Goal: Transaction & Acquisition: Book appointment/travel/reservation

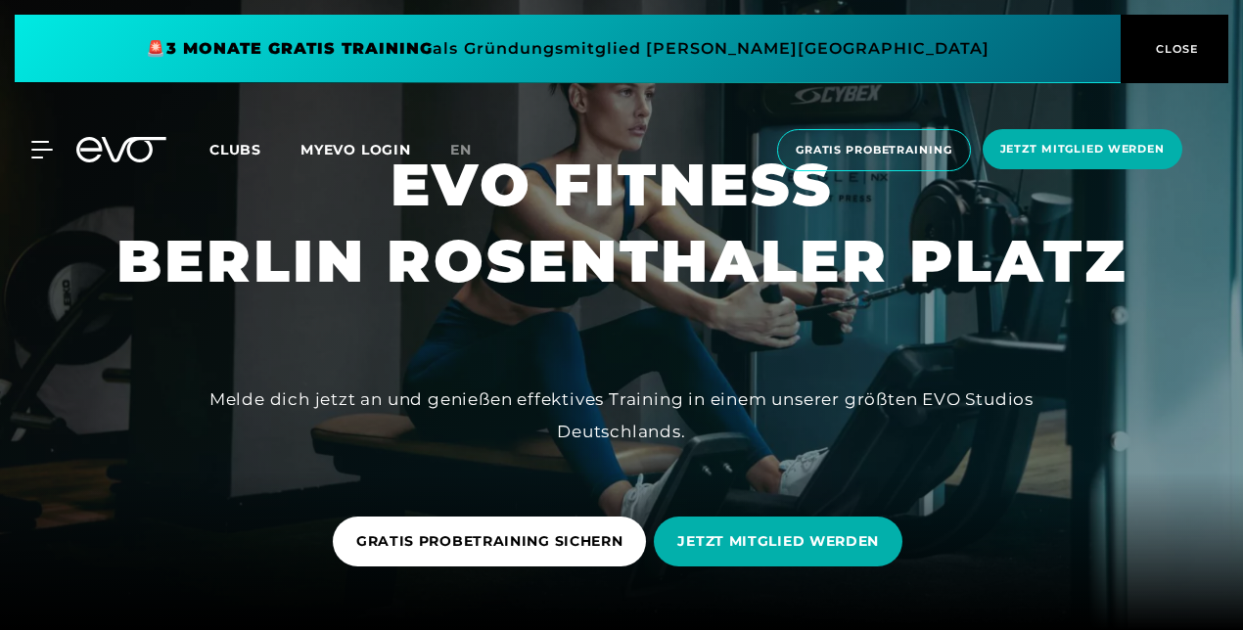
click at [694, 34] on span at bounding box center [568, 49] width 1106 height 69
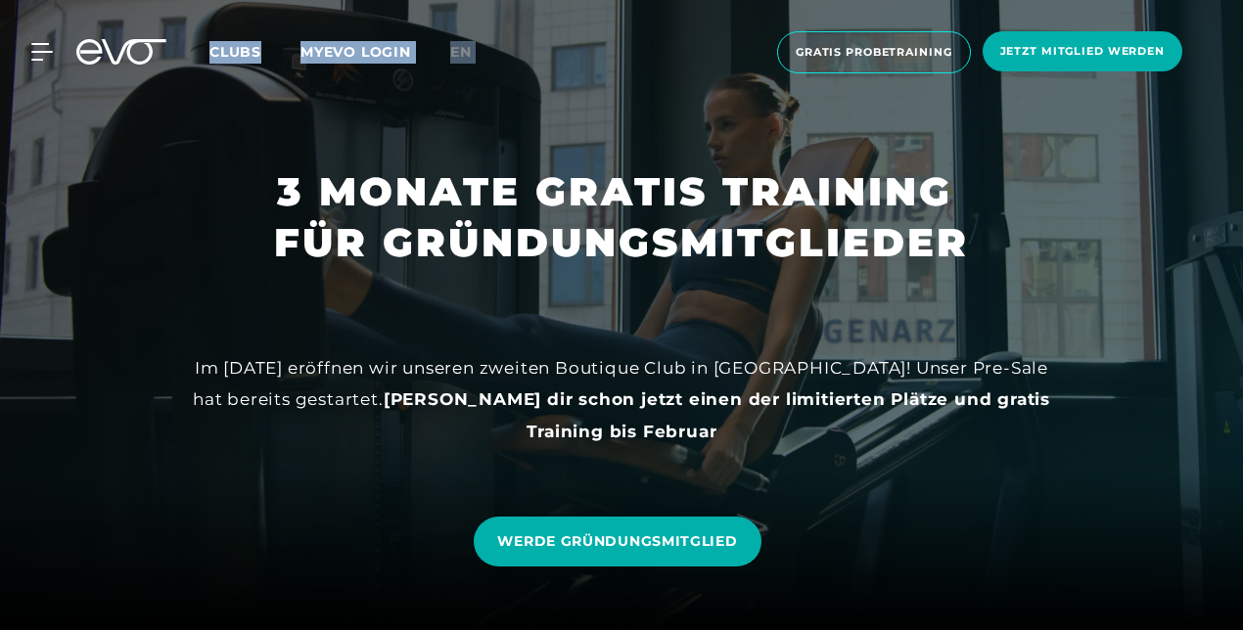
click at [694, 34] on div "MyEVO Login Über EVO Mitgliedschaften Probetraining TAGESPASS EVO Studios [GEOG…" at bounding box center [621, 52] width 1235 height 73
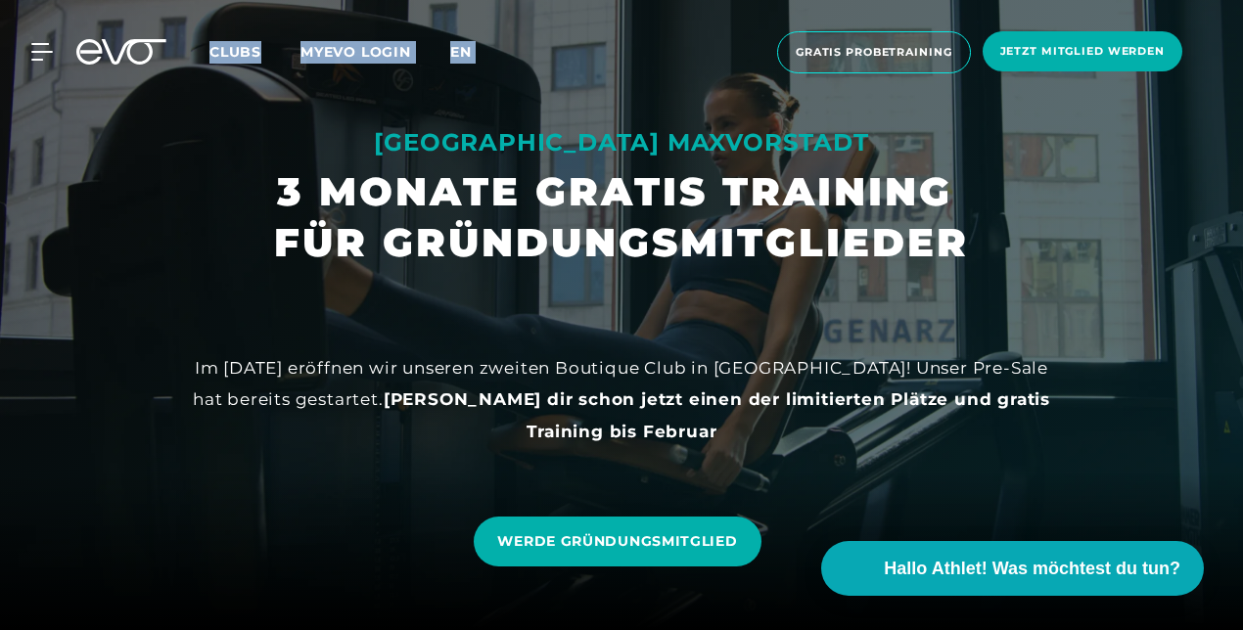
click at [454, 46] on span "en" at bounding box center [461, 52] width 22 height 18
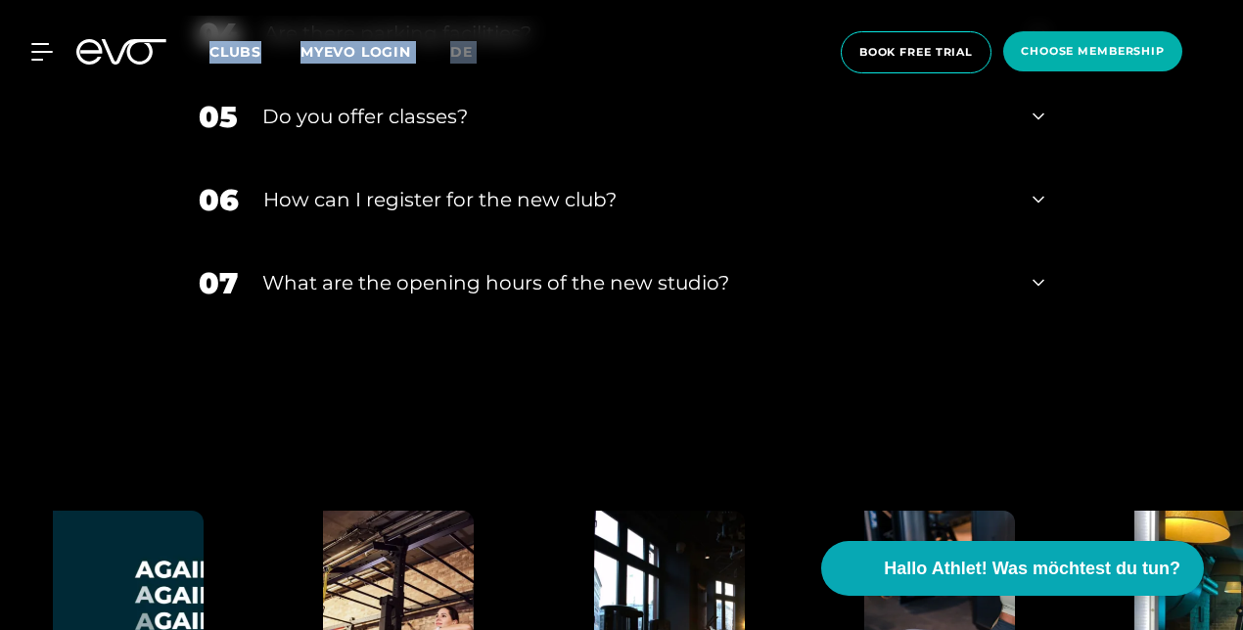
scroll to position [4088, 0]
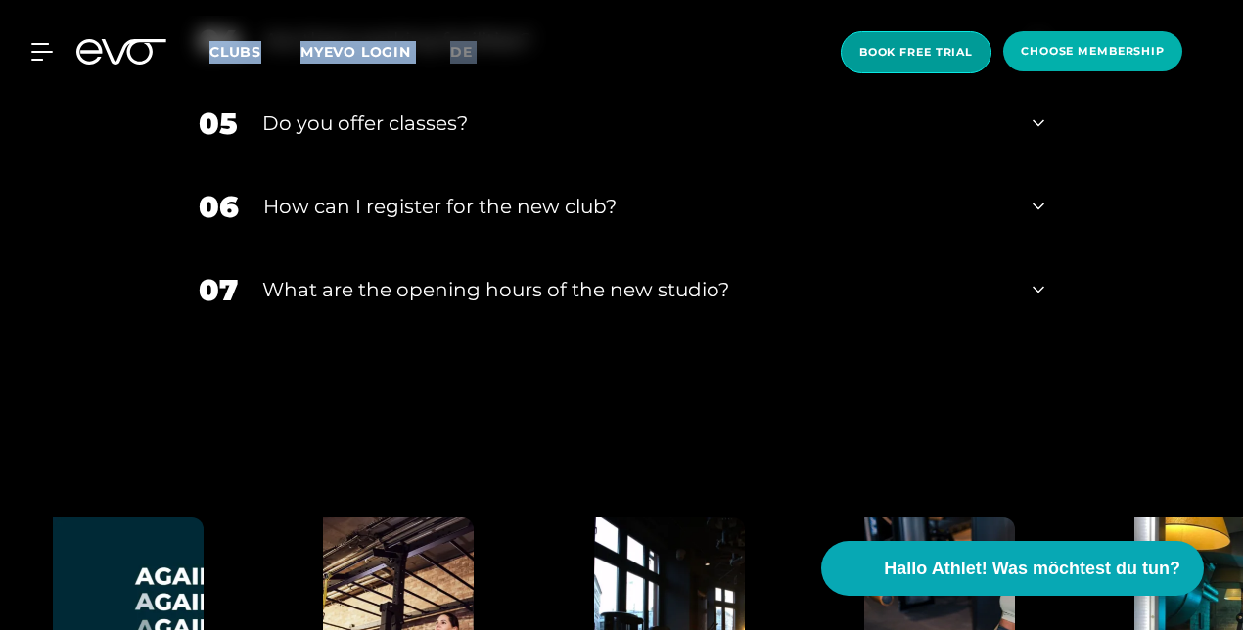
click at [925, 51] on span "book free trial" at bounding box center [916, 52] width 114 height 17
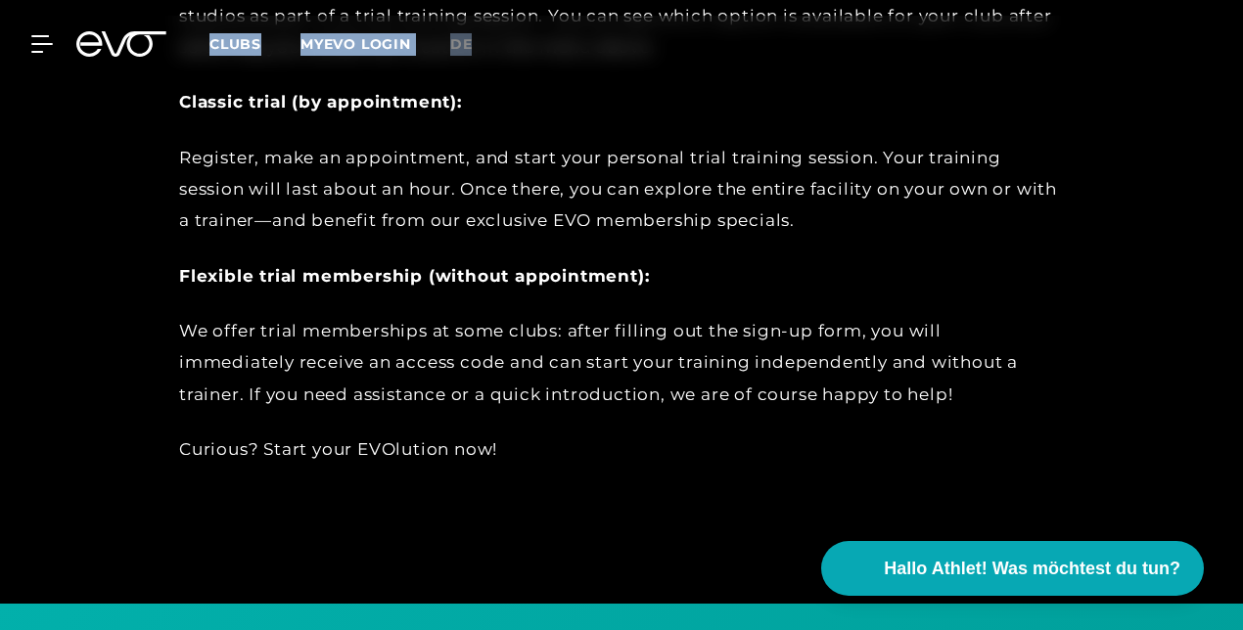
scroll to position [1333, 0]
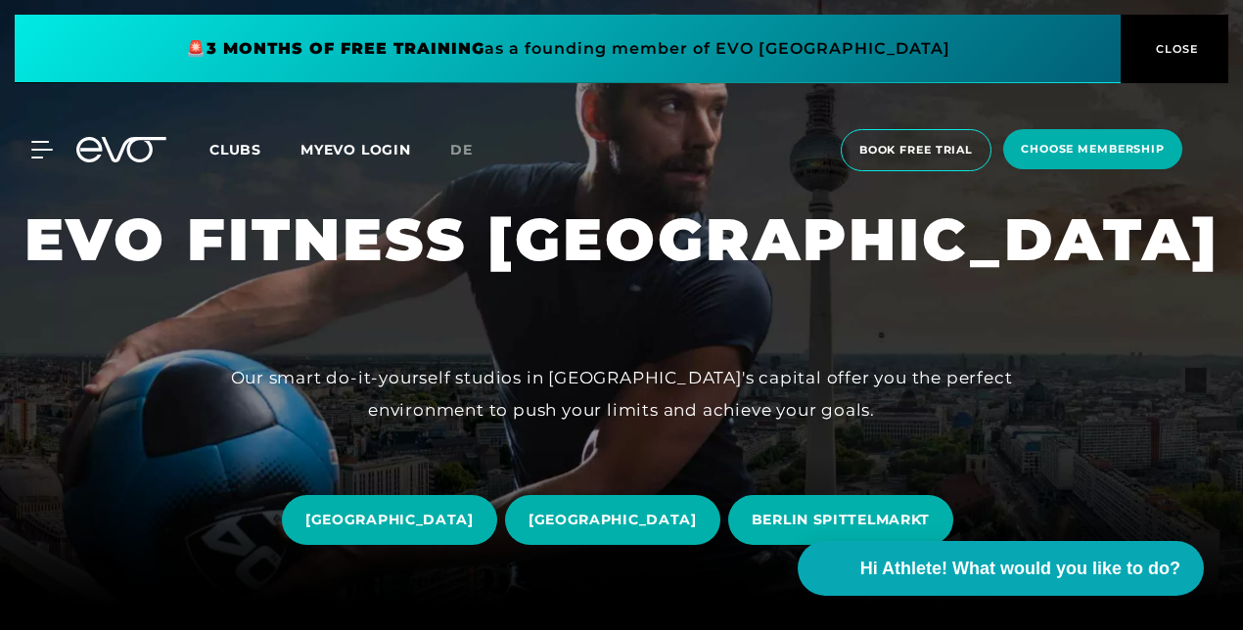
scroll to position [54, 0]
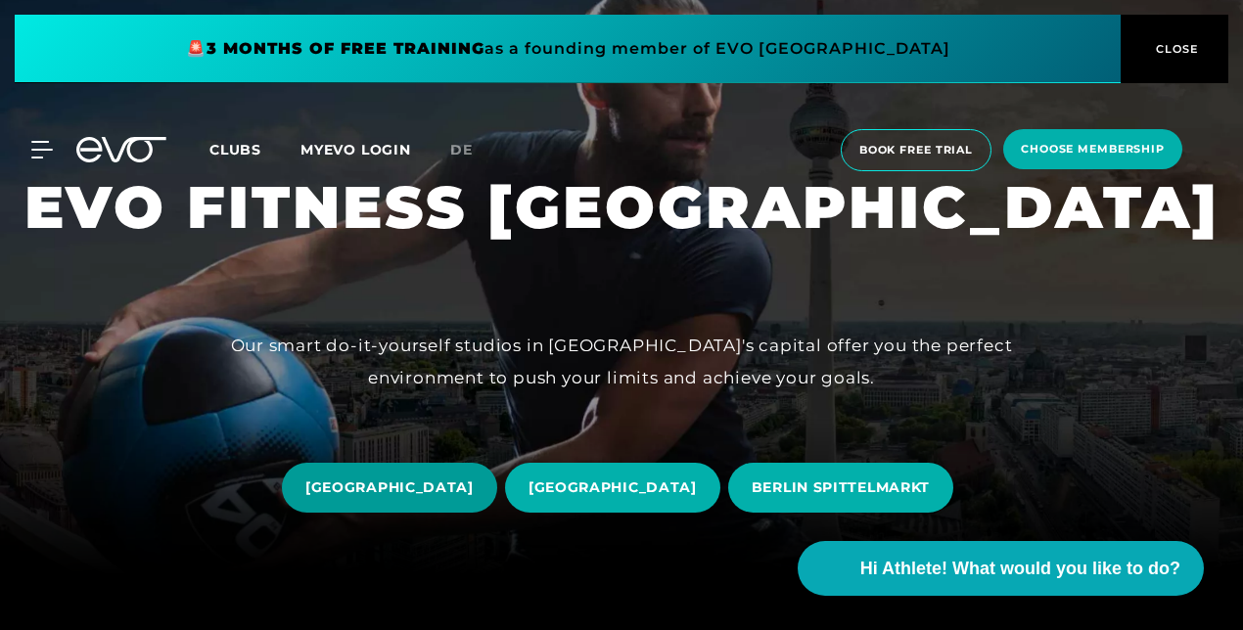
drag, startPoint x: 451, startPoint y: 484, endPoint x: 362, endPoint y: 479, distance: 89.2
click at [362, 479] on span "Berlin ROSENTHALER PLATZ" at bounding box center [389, 488] width 168 height 21
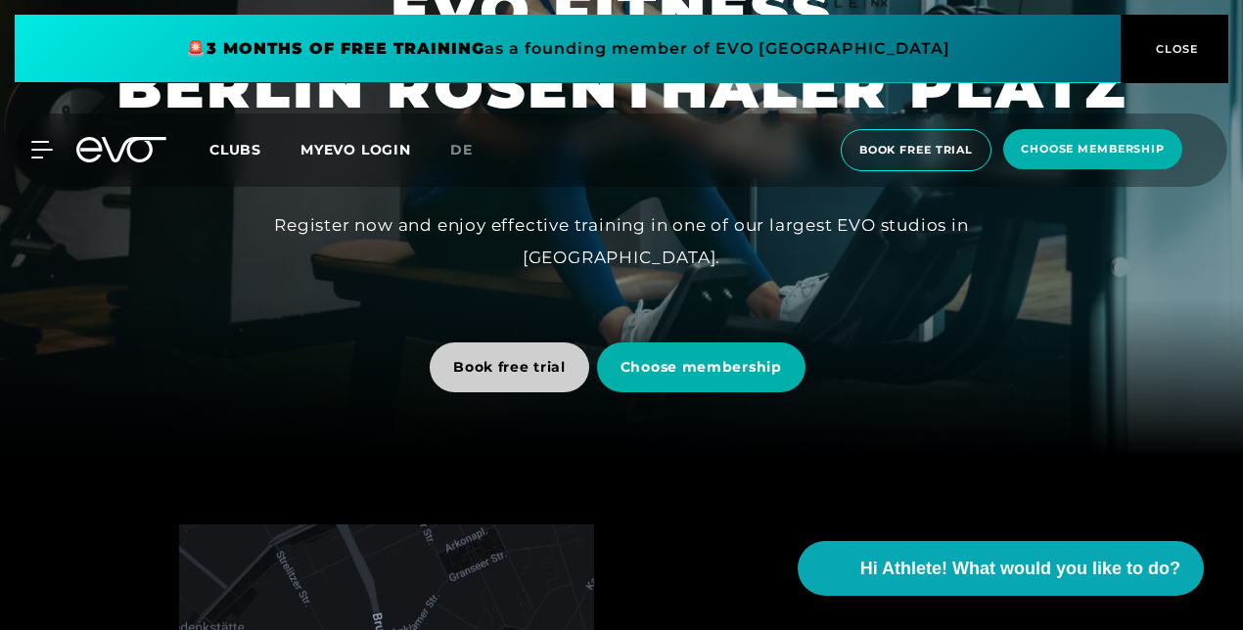
scroll to position [29, 0]
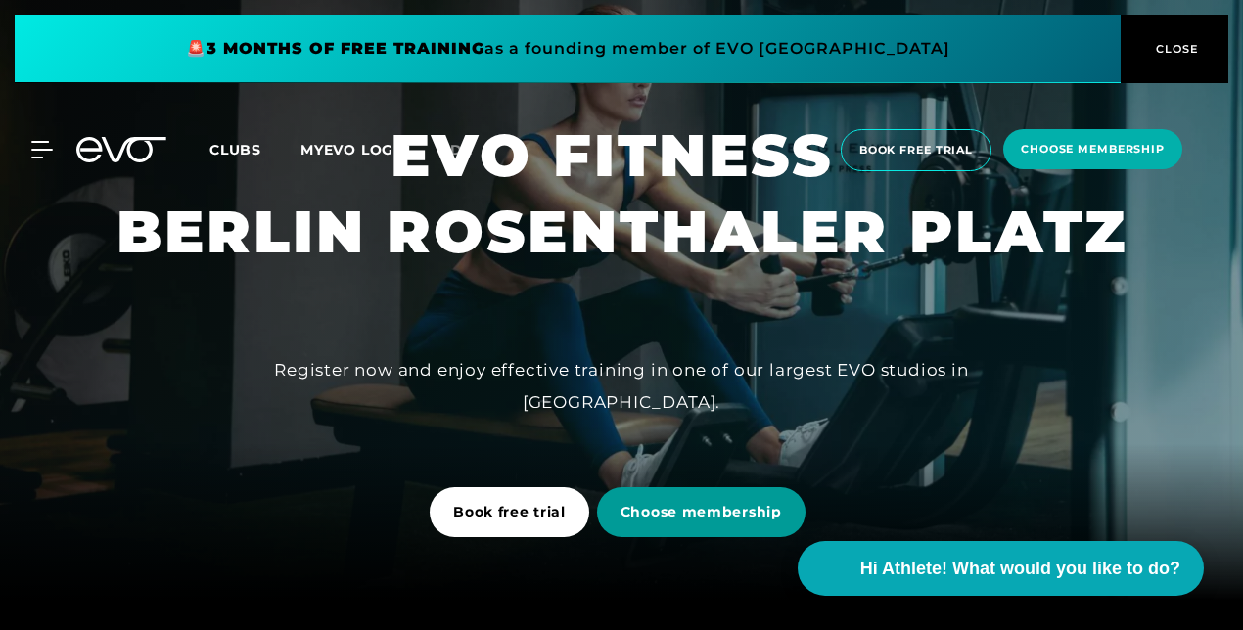
click at [697, 508] on span "Choose membership" at bounding box center [702, 512] width 162 height 21
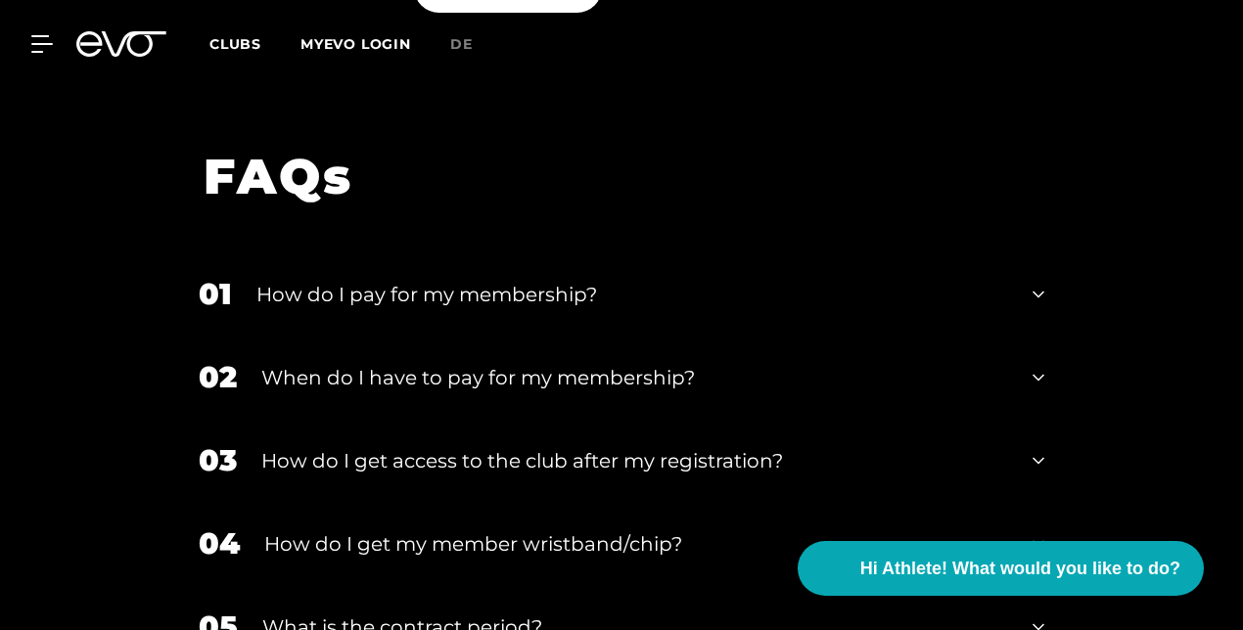
scroll to position [3620, 0]
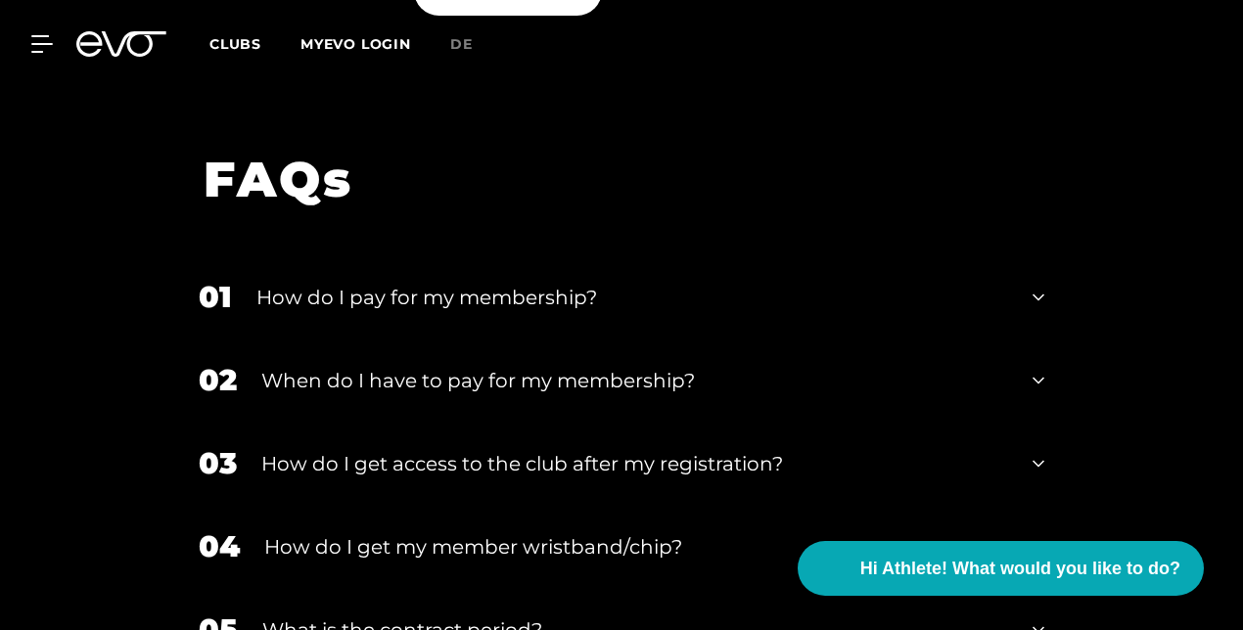
click at [397, 278] on div "01 How do I pay for my membership?" at bounding box center [621, 296] width 885 height 83
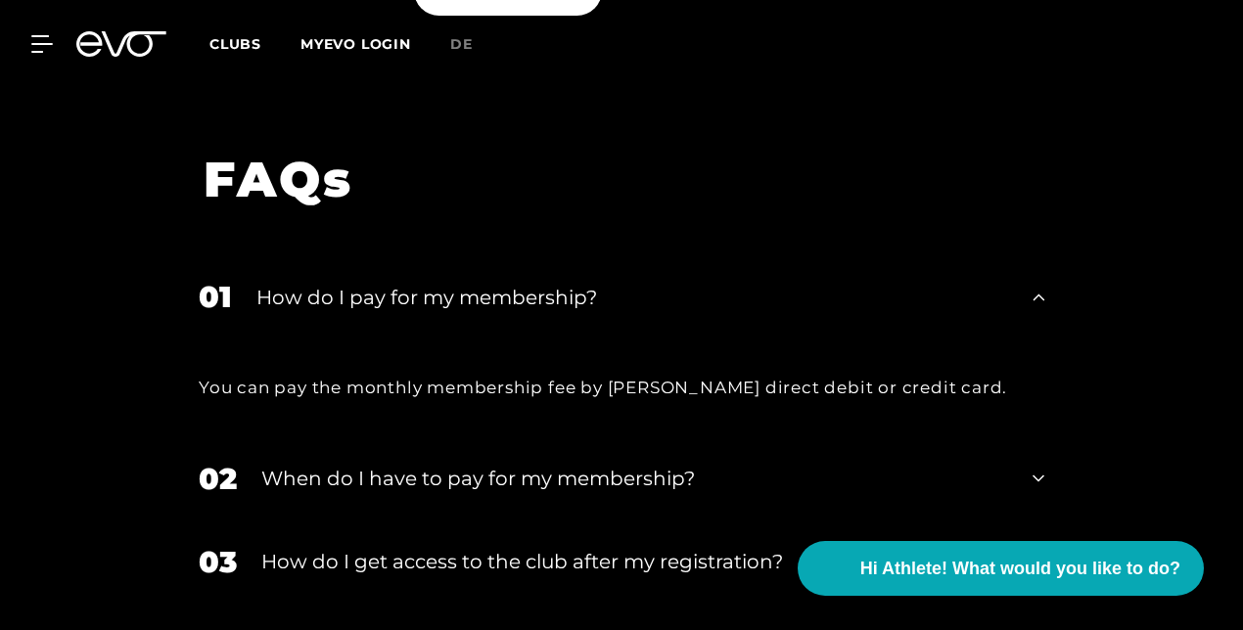
scroll to position [3823, 0]
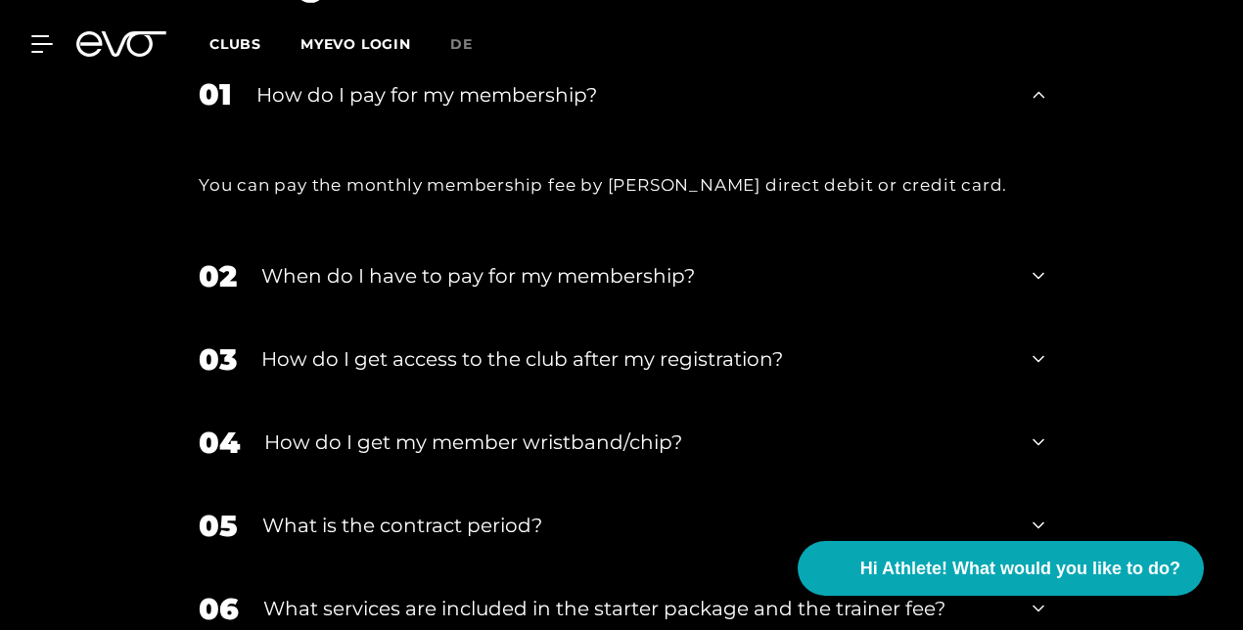
click at [435, 272] on div "When do I have to pay for my membership?" at bounding box center [634, 275] width 747 height 29
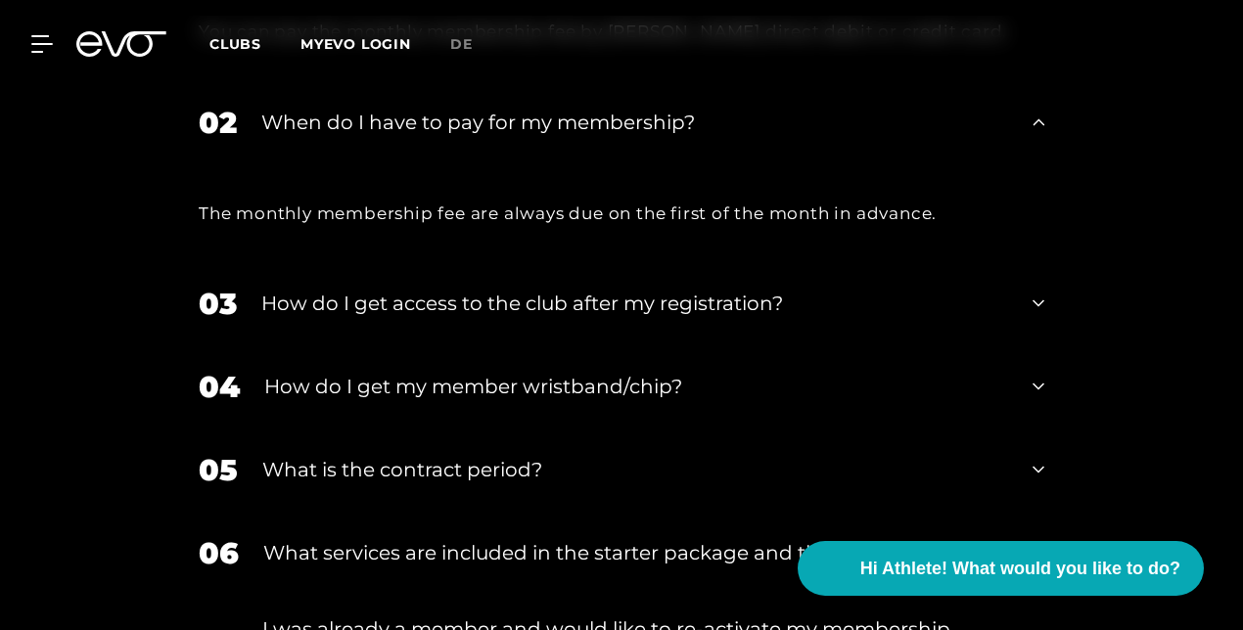
scroll to position [3975, 0]
click at [376, 387] on div "How do I get my member wristband/chip?" at bounding box center [636, 387] width 744 height 29
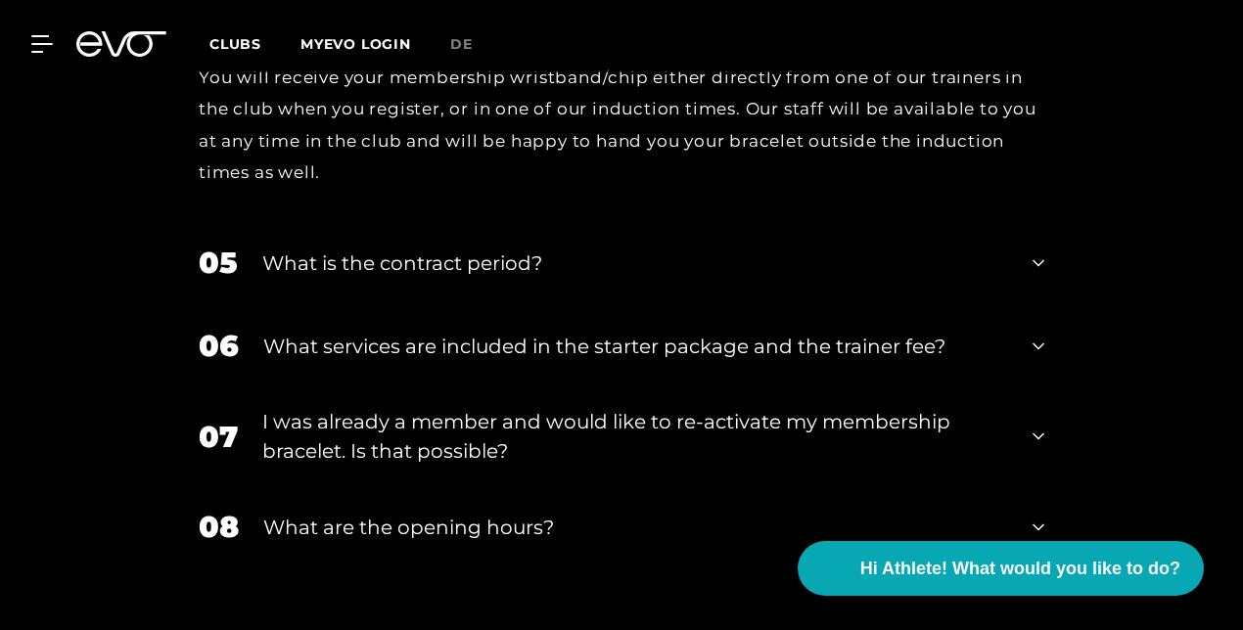
scroll to position [4443, 0]
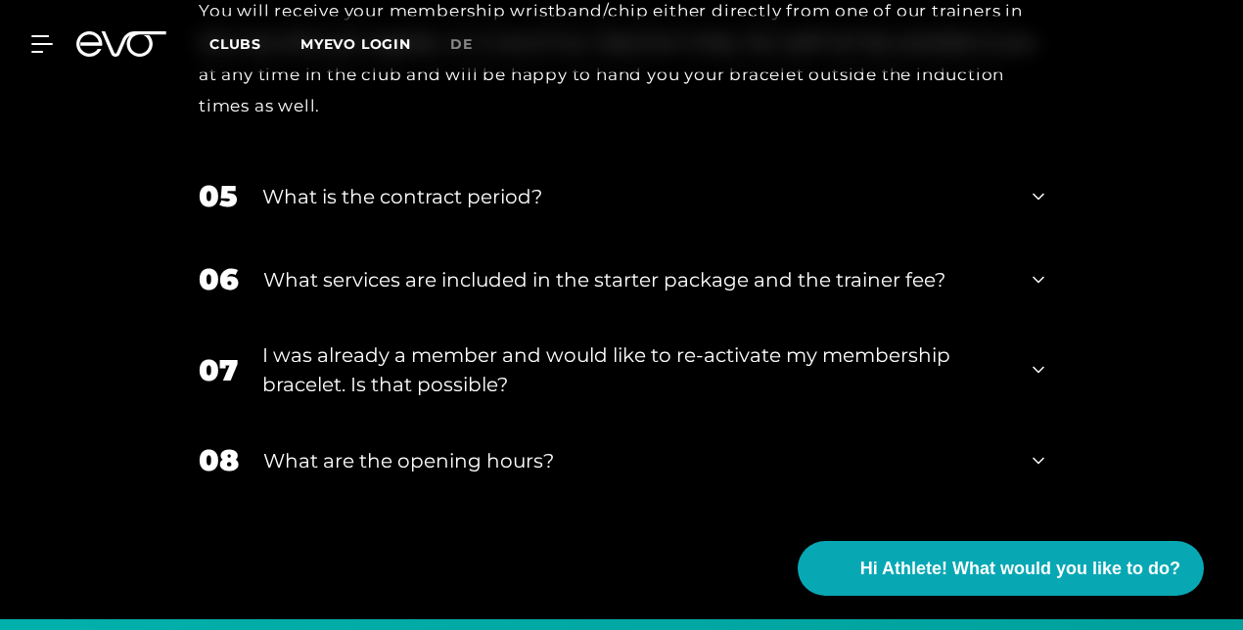
click at [460, 193] on div "What is the contract period?" at bounding box center [635, 196] width 746 height 29
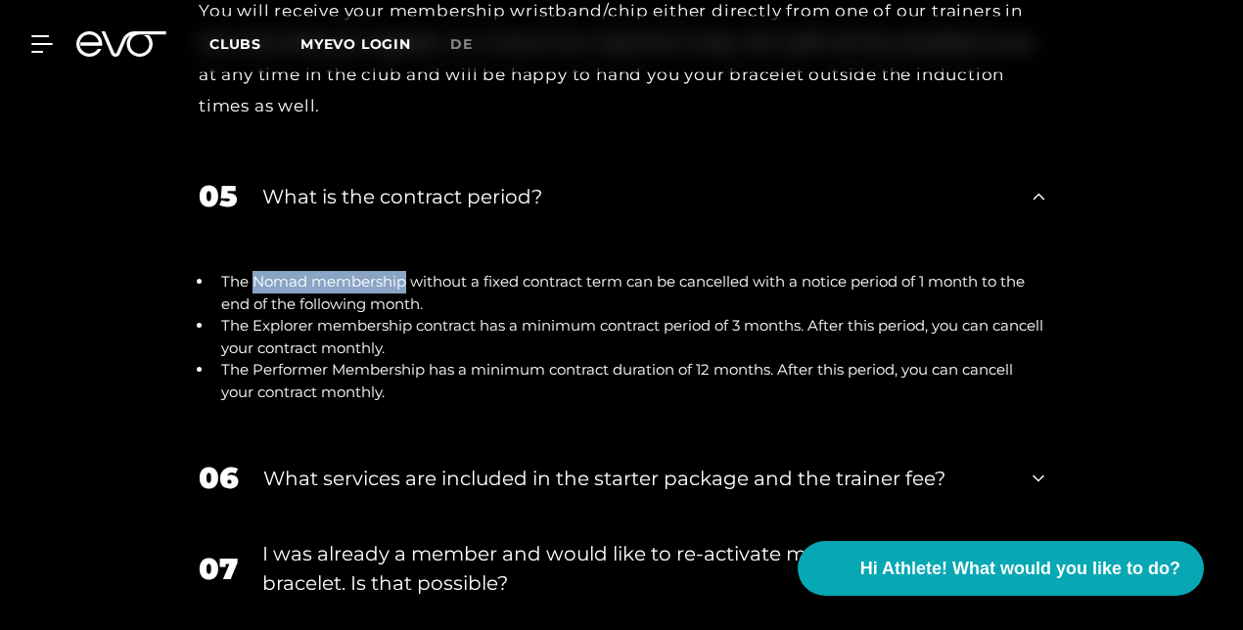
drag, startPoint x: 253, startPoint y: 272, endPoint x: 406, endPoint y: 272, distance: 153.7
click at [406, 272] on li "The Nomad membership without a fixed contract term can be cancelled with a noti…" at bounding box center [628, 293] width 831 height 44
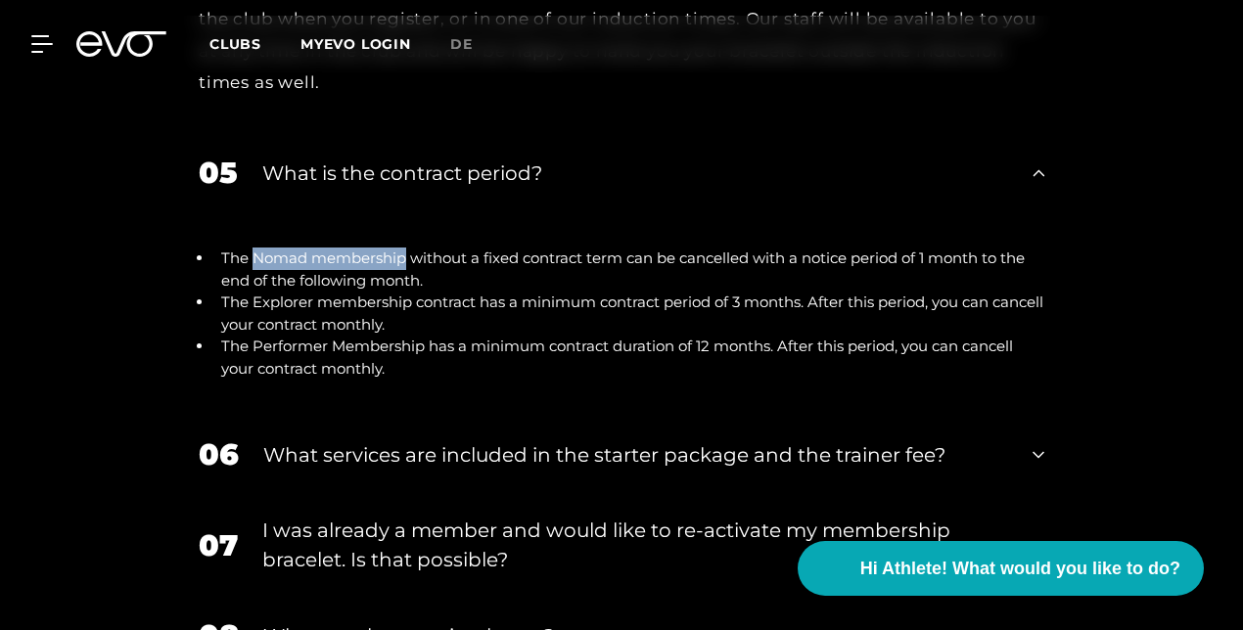
scroll to position [4462, 0]
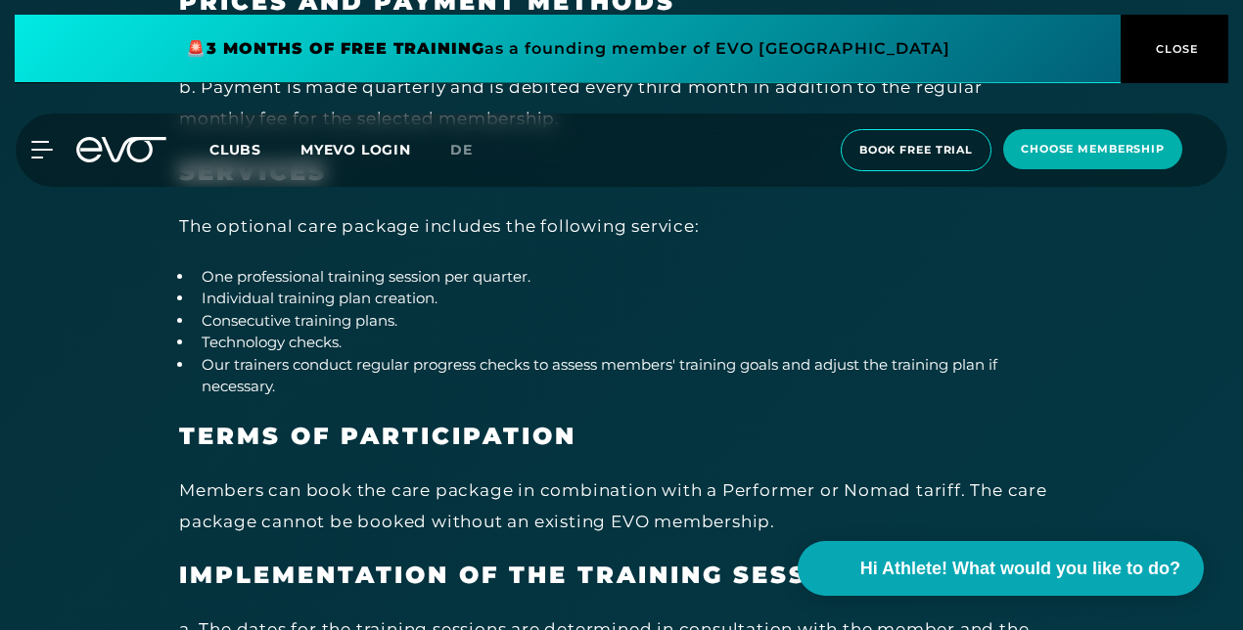
scroll to position [10202, 0]
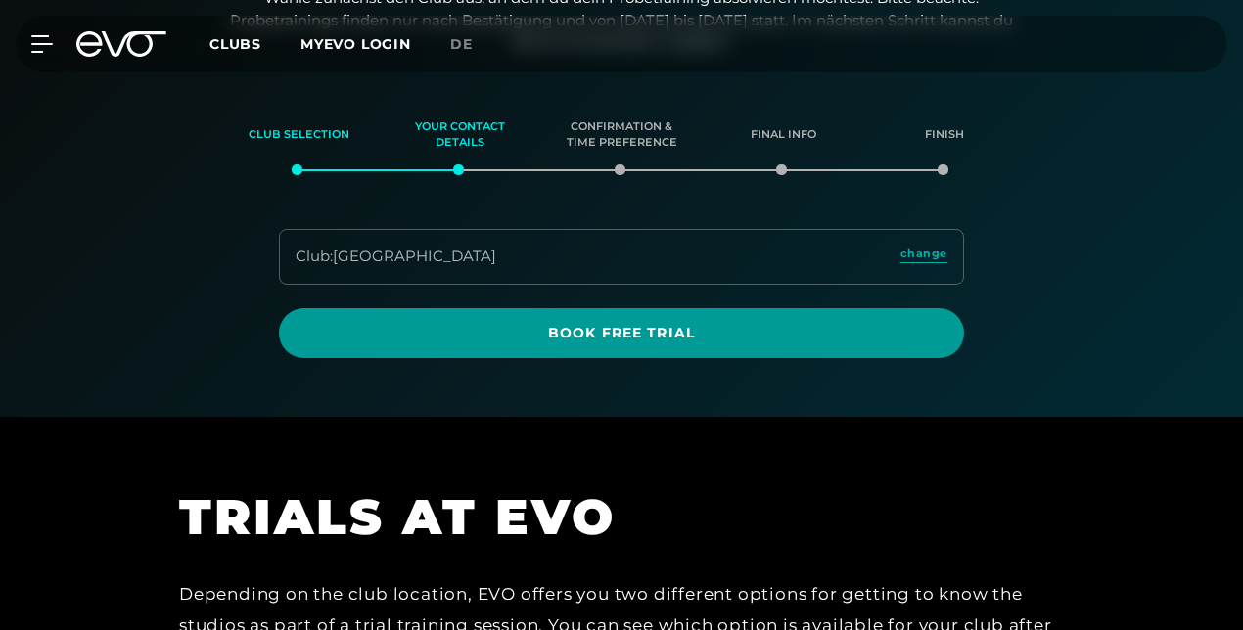
click at [595, 329] on span "Book Free Trial" at bounding box center [621, 333] width 638 height 21
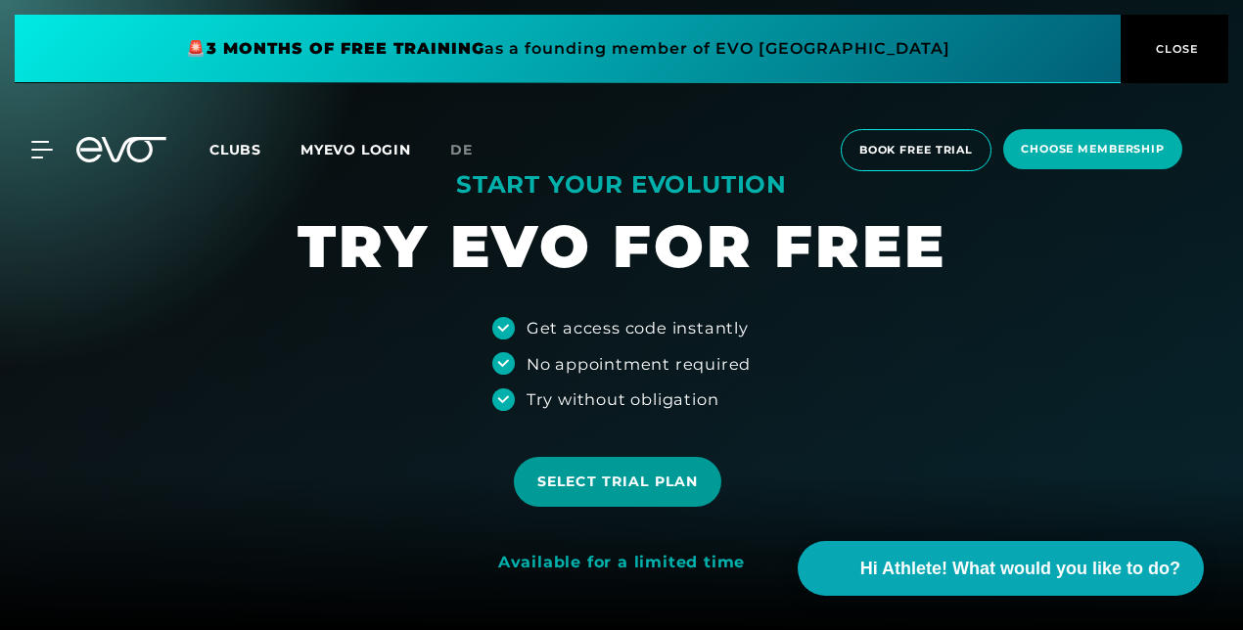
click at [620, 483] on span "Select trial plan" at bounding box center [617, 482] width 161 height 21
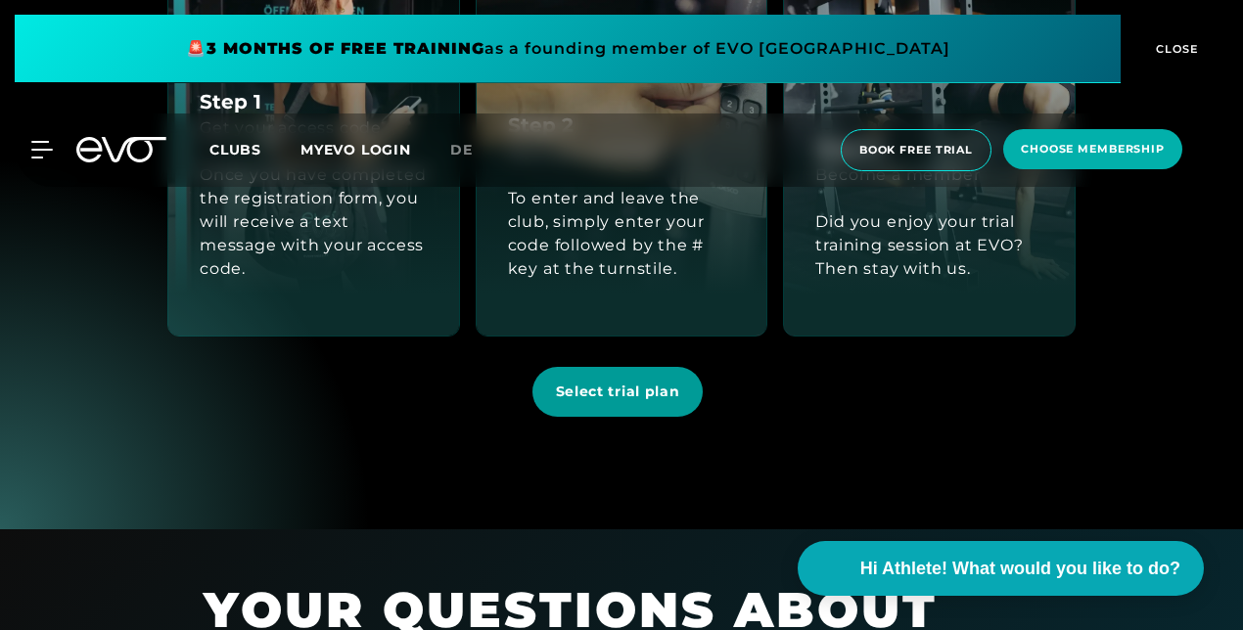
click at [631, 402] on span "Select trial plan" at bounding box center [618, 392] width 171 height 50
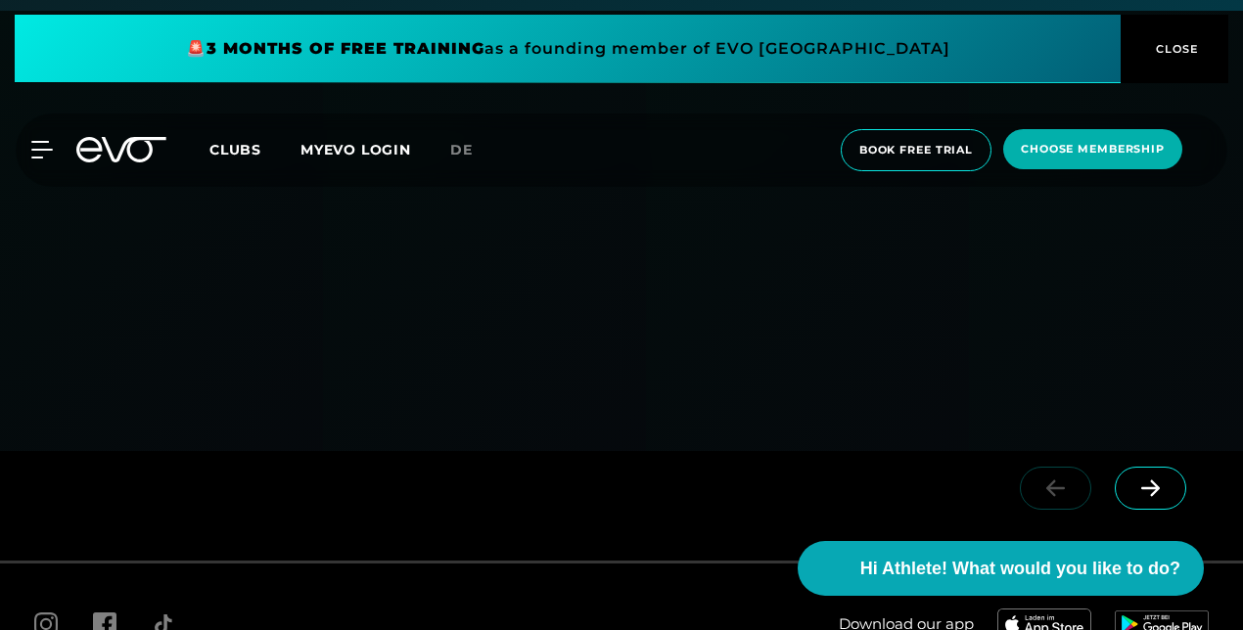
scroll to position [3561, 0]
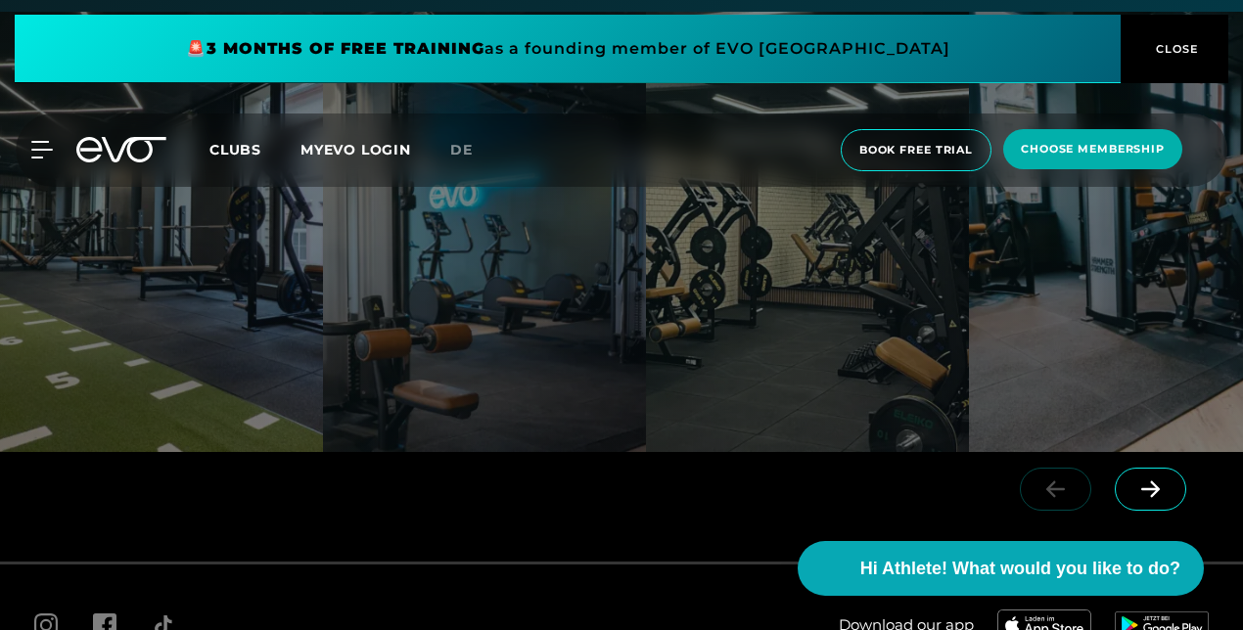
click at [1142, 477] on span at bounding box center [1150, 489] width 71 height 43
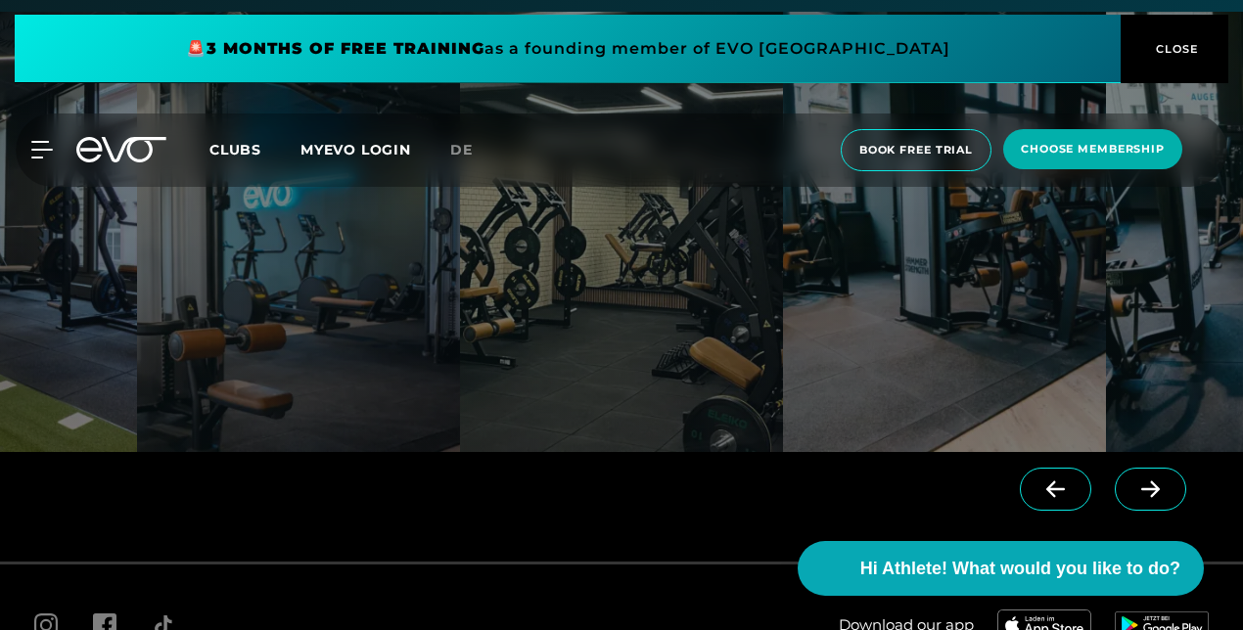
click at [1142, 477] on span at bounding box center [1150, 489] width 71 height 43
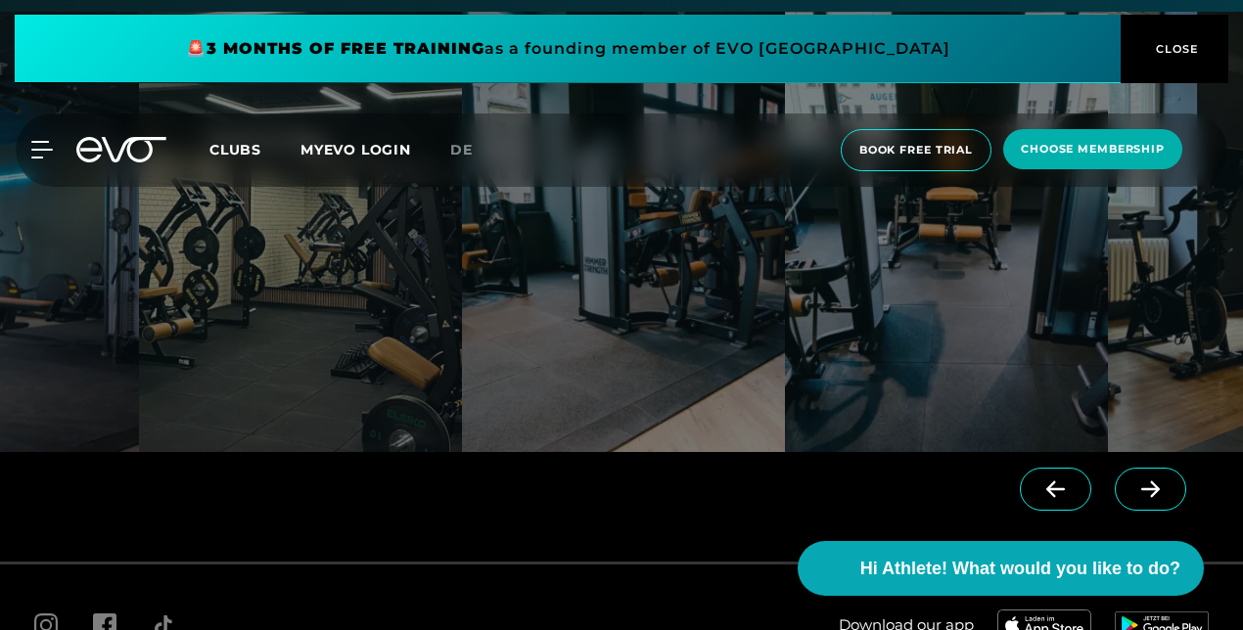
click at [1142, 477] on span at bounding box center [1150, 489] width 71 height 43
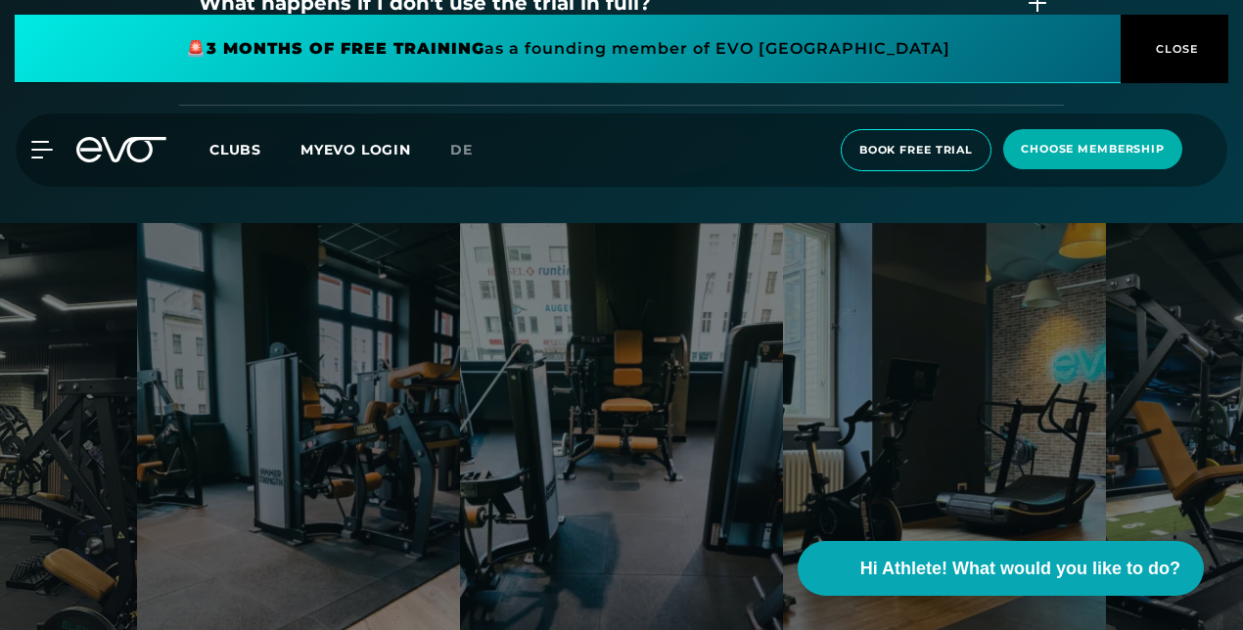
scroll to position [3703, 0]
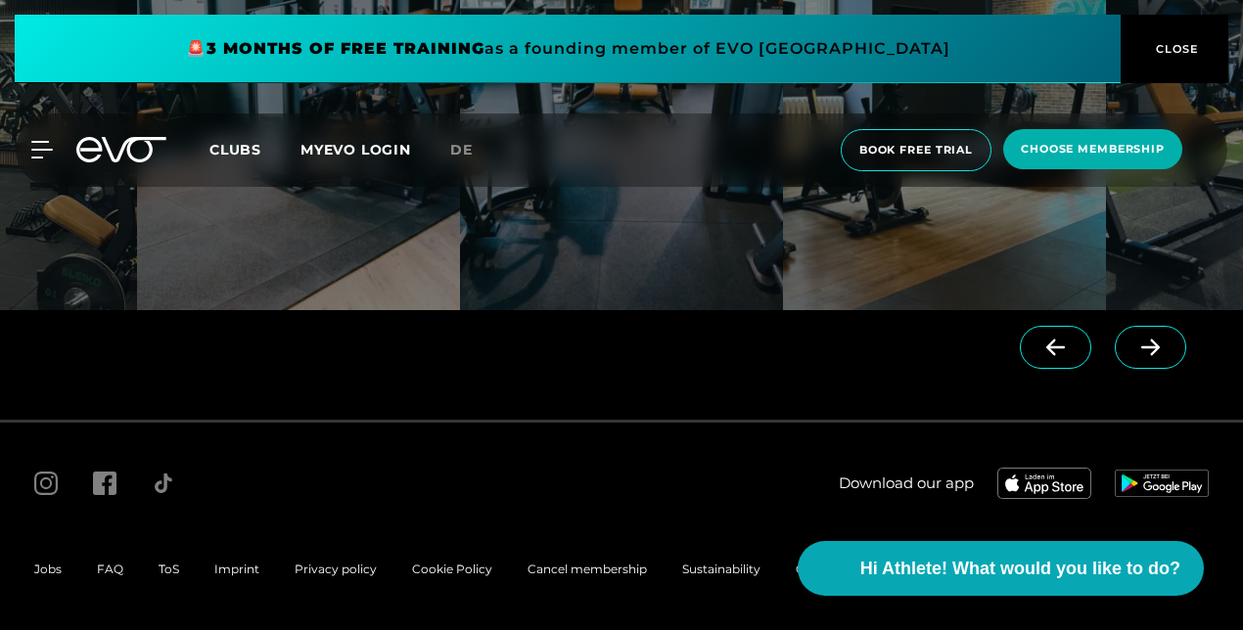
click at [1143, 336] on span at bounding box center [1150, 347] width 71 height 43
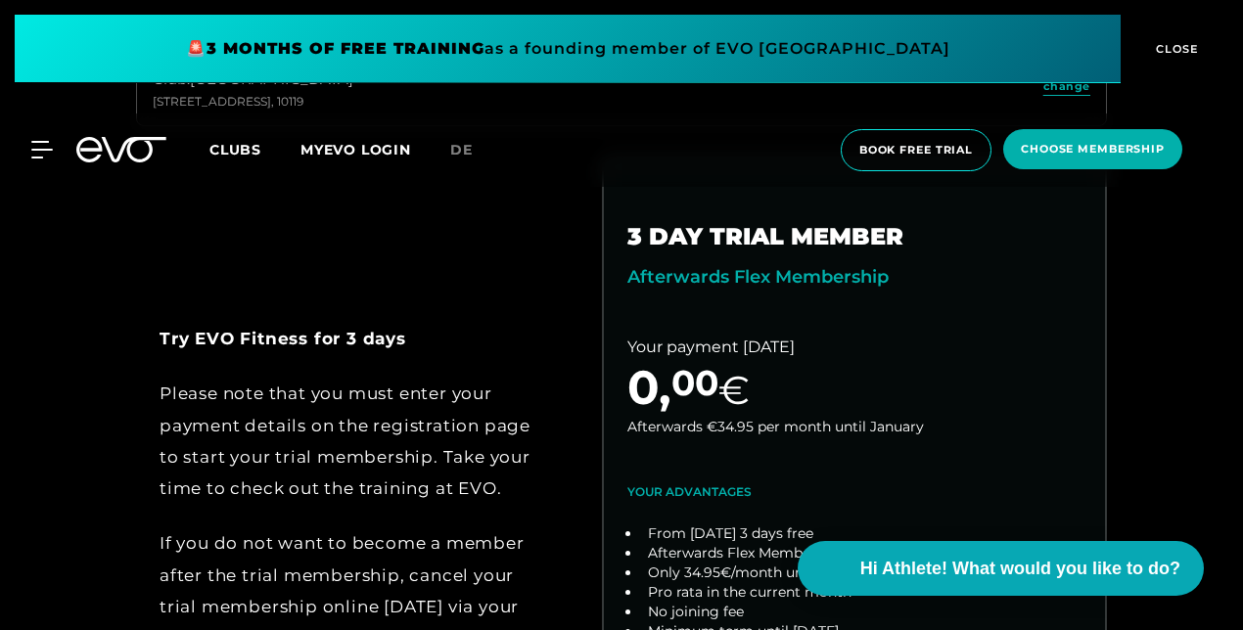
scroll to position [0, 0]
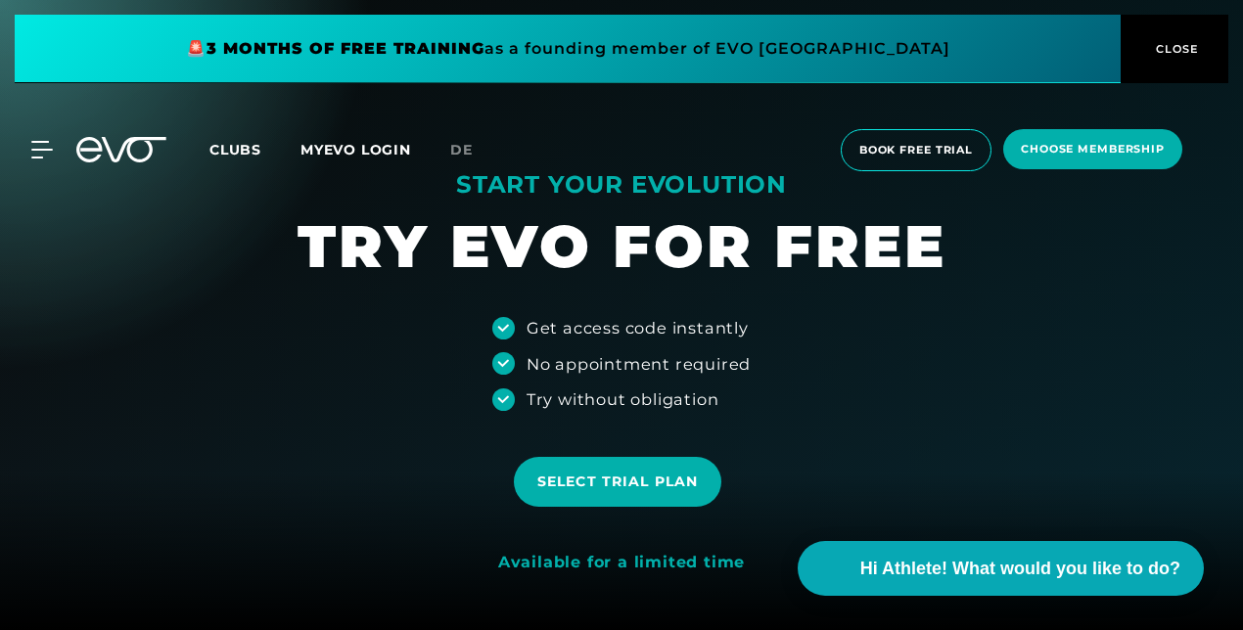
click at [41, 136] on div "MyEVO Login About Memberships free trial DAYPASS EVO Studios [GEOGRAPHIC_DATA] …" at bounding box center [621, 150] width 1235 height 73
click at [38, 142] on icon at bounding box center [45, 150] width 27 height 16
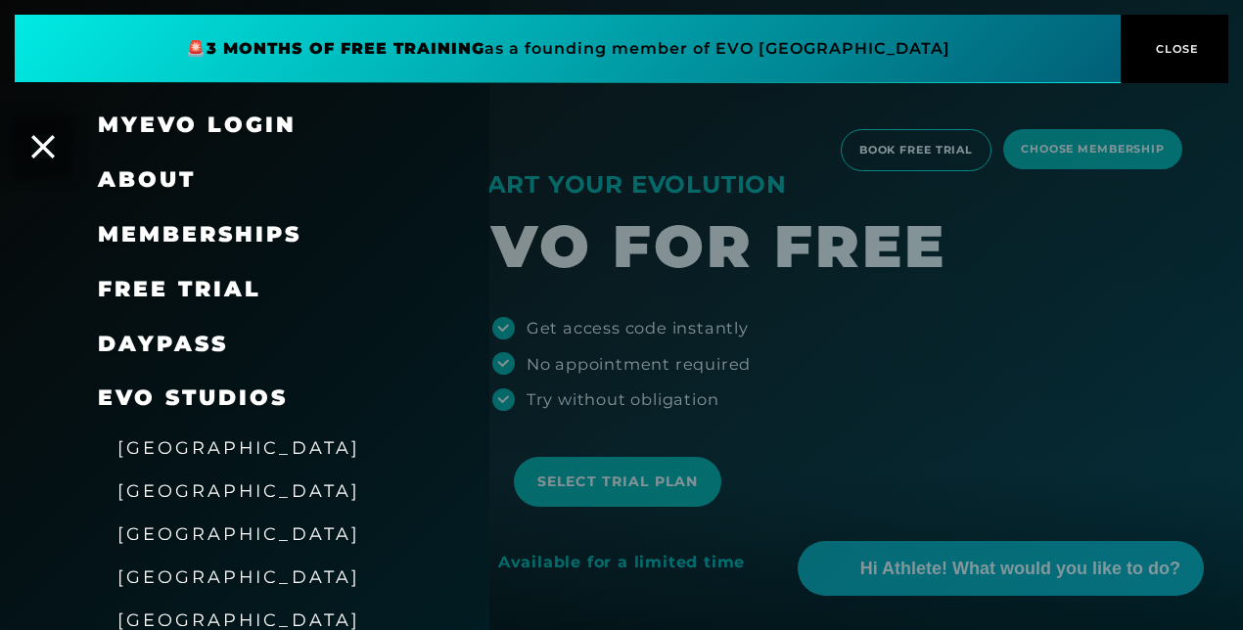
click at [173, 346] on link "DAYPASS" at bounding box center [163, 344] width 130 height 26
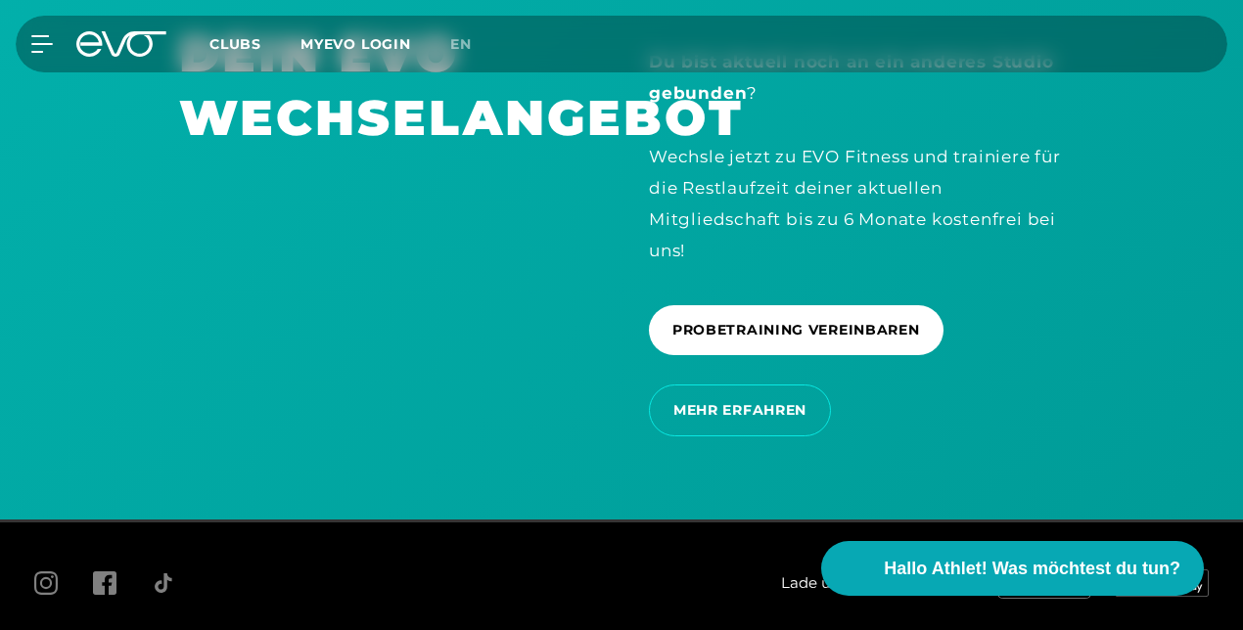
scroll to position [4796, 0]
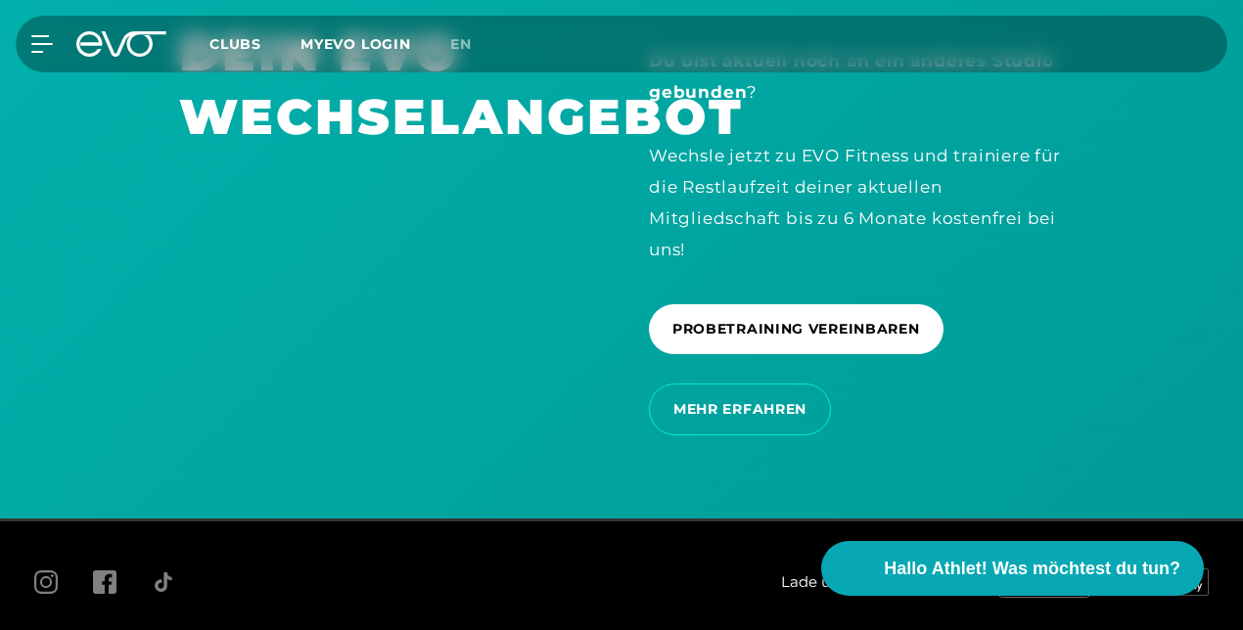
click at [471, 30] on div "MyEVO Login Über EVO Mitgliedschaften Probetraining TAGESPASS EVO Studios [GEOG…" at bounding box center [621, 44] width 1235 height 57
click at [471, 37] on span "en" at bounding box center [461, 44] width 22 height 18
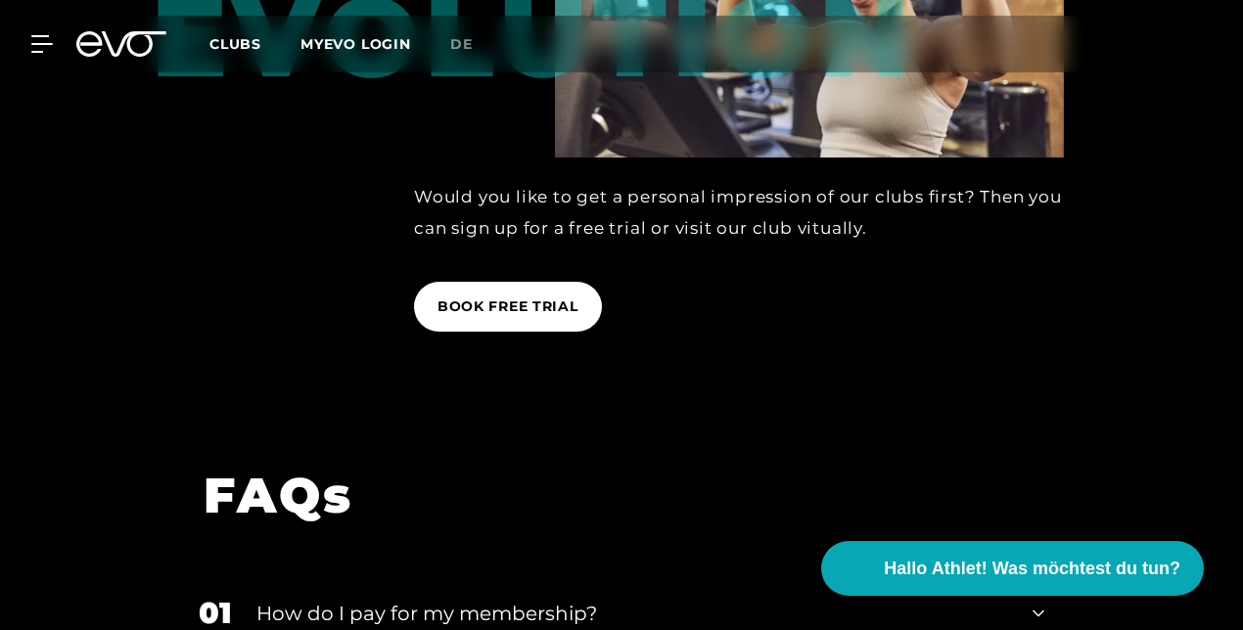
scroll to position [3300, 0]
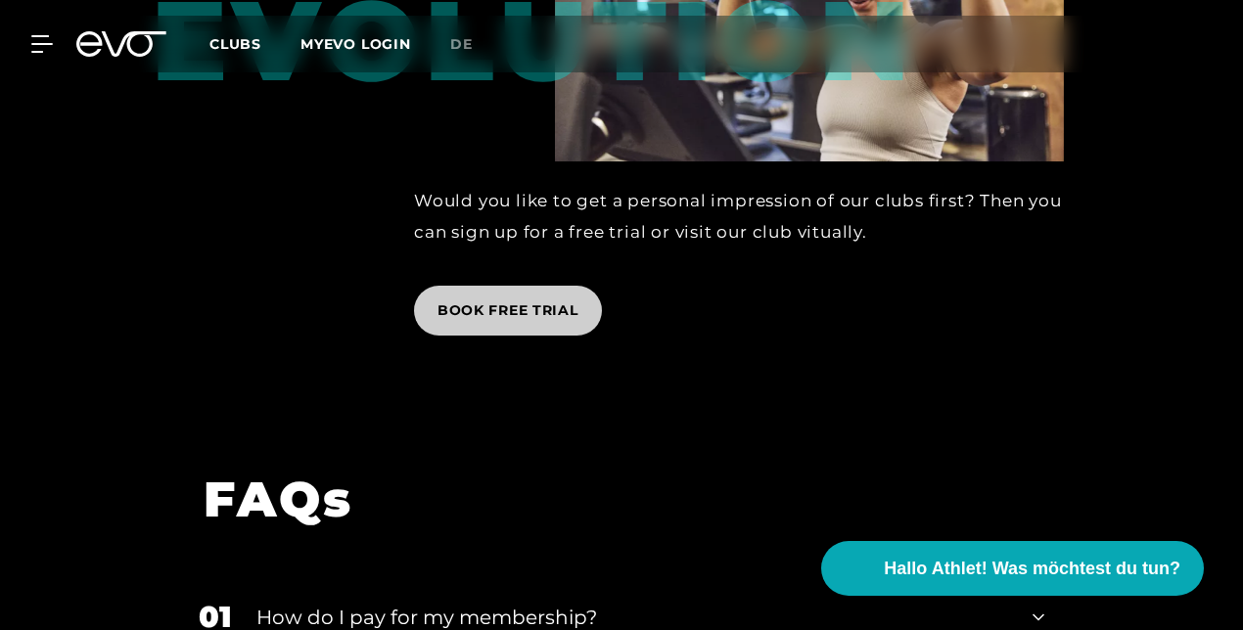
click at [538, 294] on span "BOOK FREE TRIAL" at bounding box center [508, 311] width 188 height 50
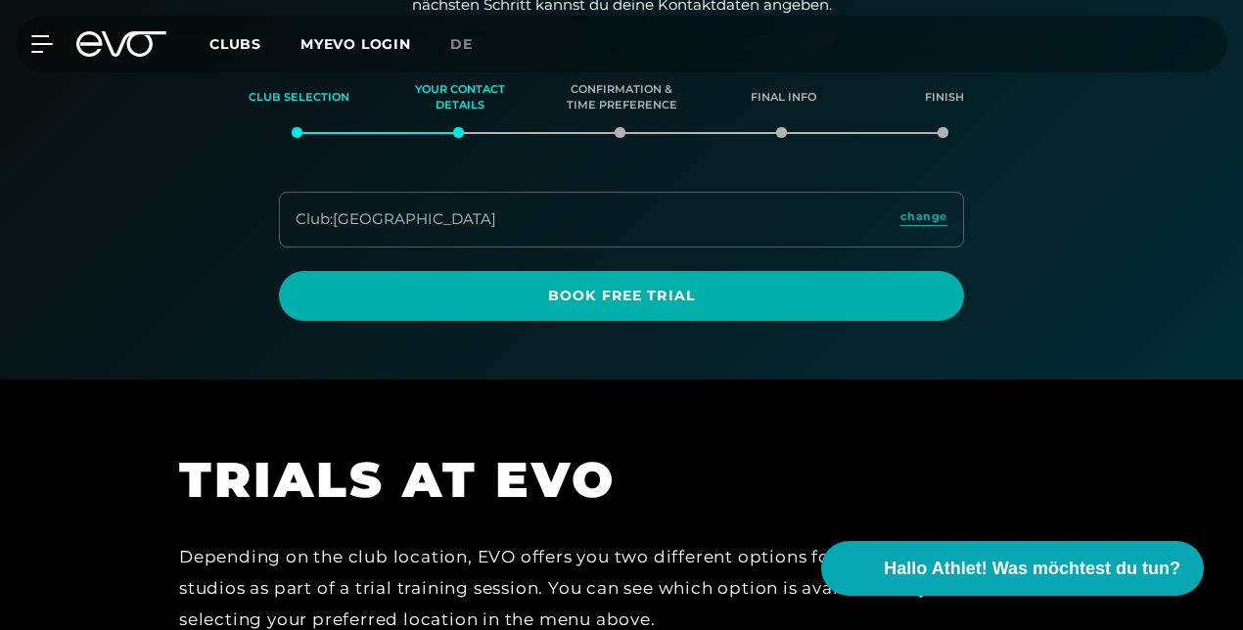
scroll to position [247, 0]
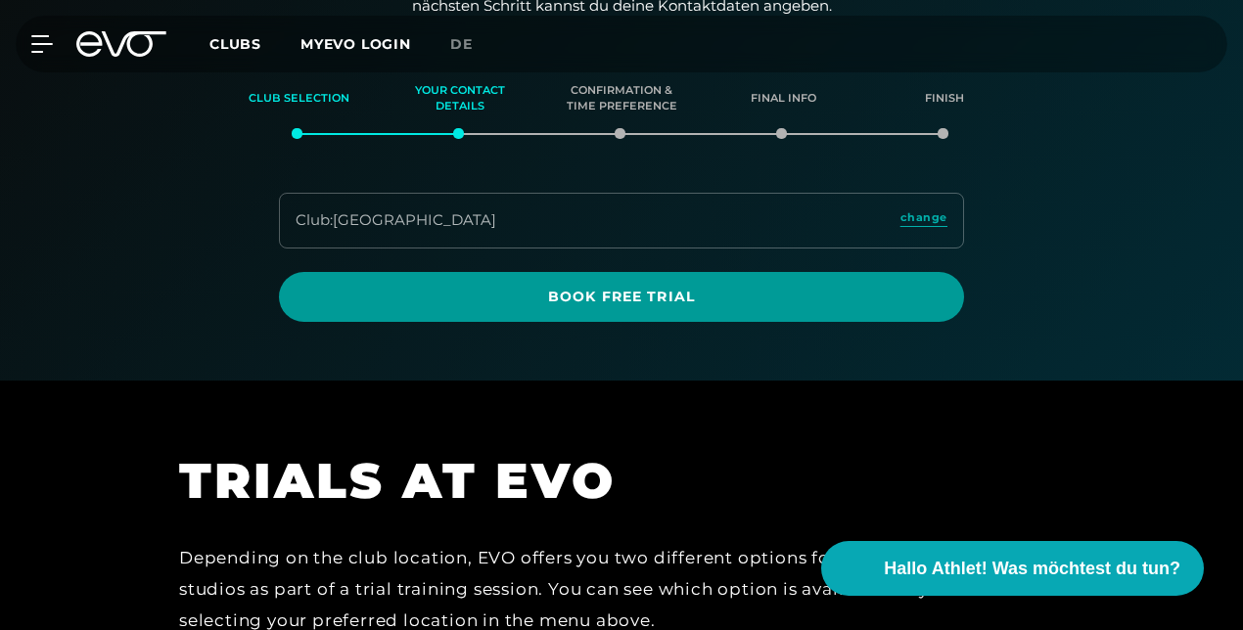
click at [617, 288] on span "Book Free Trial" at bounding box center [621, 297] width 638 height 21
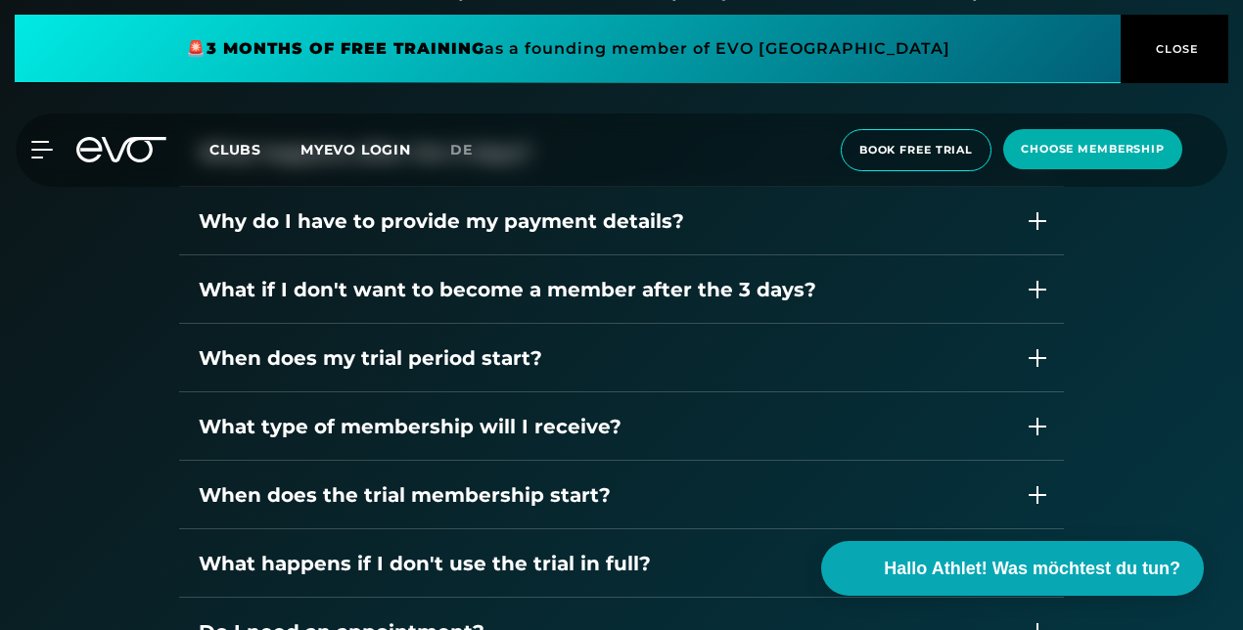
scroll to position [2790, 0]
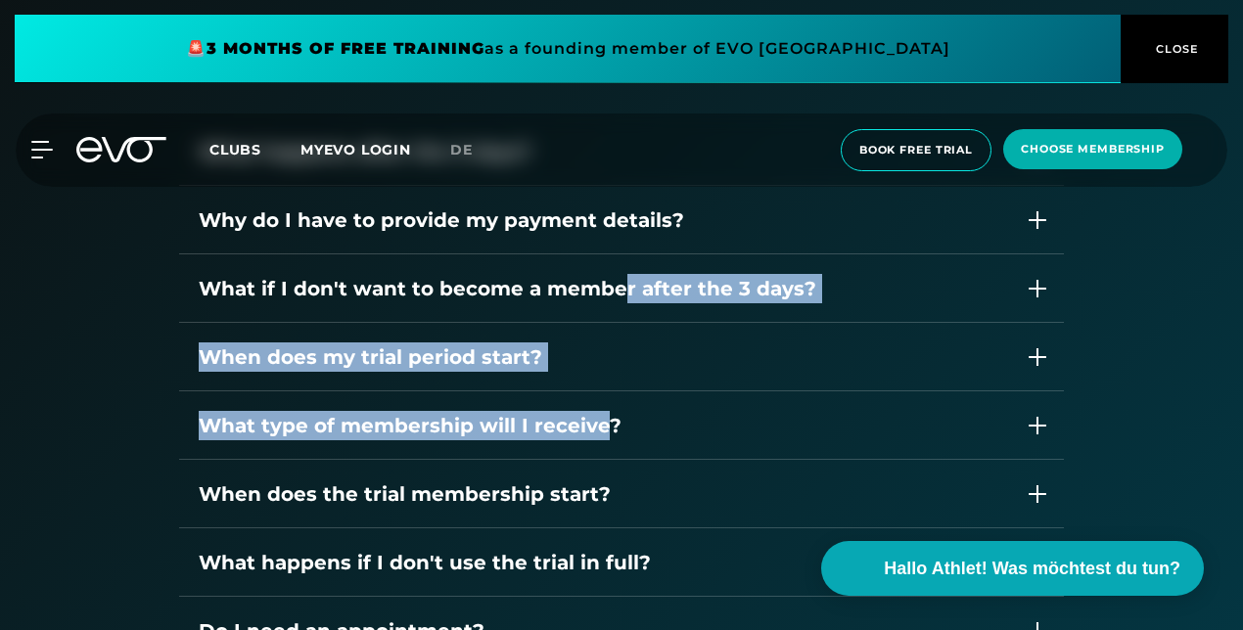
drag, startPoint x: 617, startPoint y: 288, endPoint x: 605, endPoint y: 394, distance: 107.3
click at [605, 394] on div "What happens after the 3 days? Why do I have to provide my payment details? Wha…" at bounding box center [621, 440] width 885 height 646
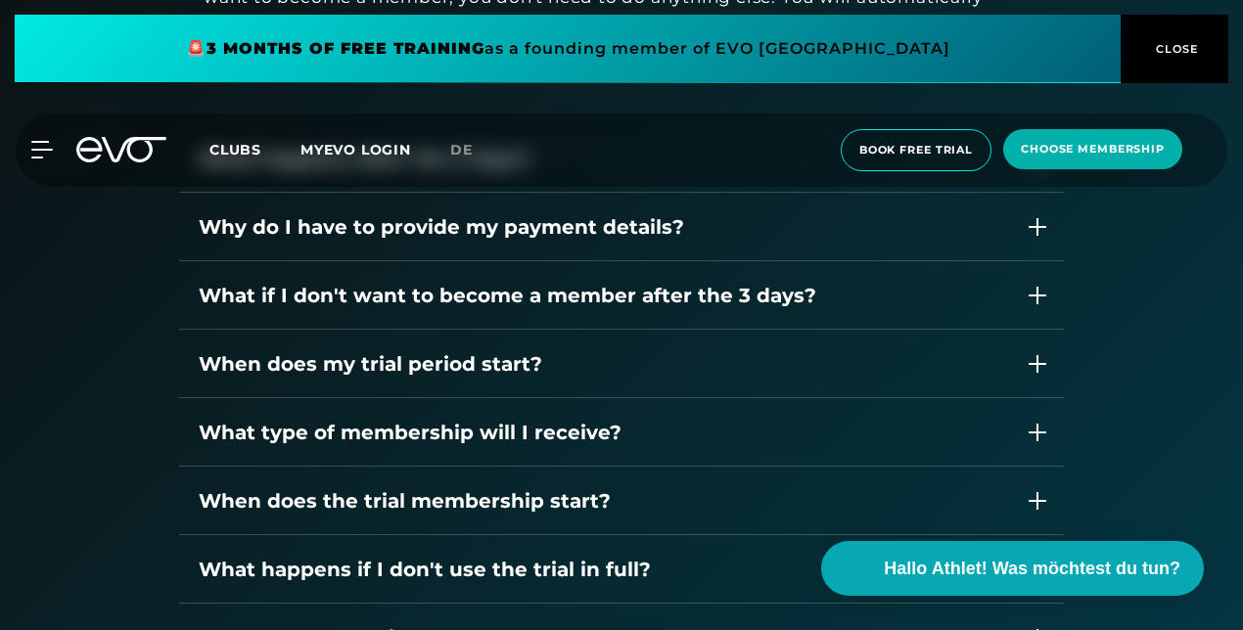
click at [1204, 257] on div "YOUR QUESTIONS ABOUT THE TRIAL MEMBERSHIP Here you will find all the informatio…" at bounding box center [621, 231] width 1243 height 1079
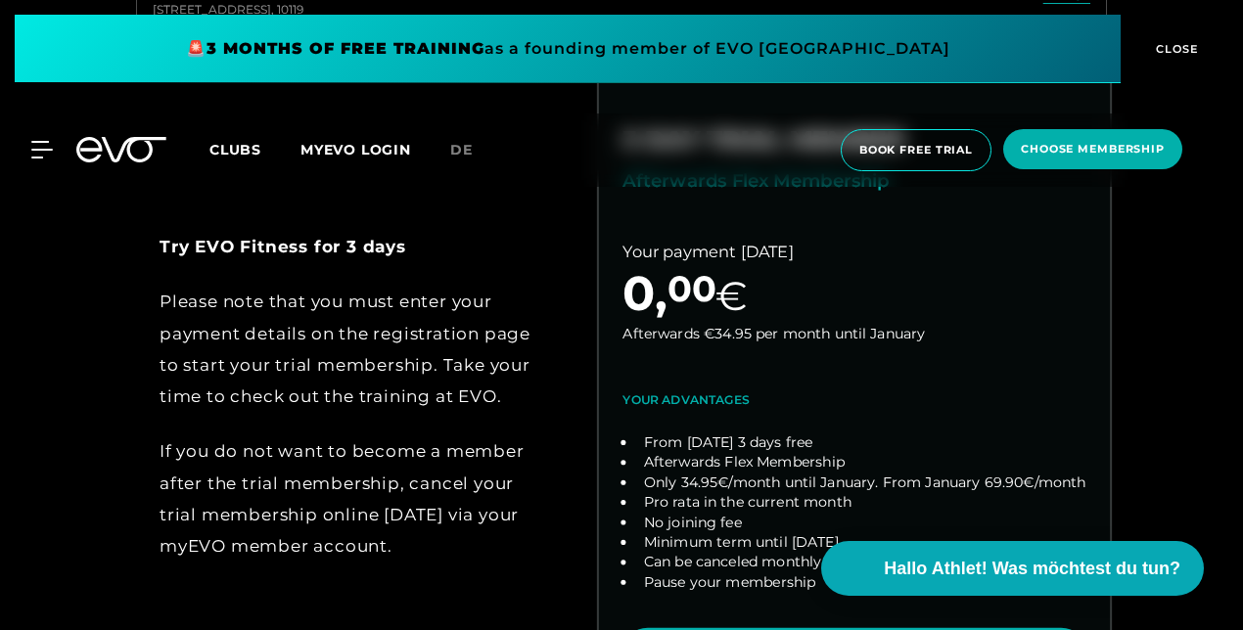
scroll to position [736, 0]
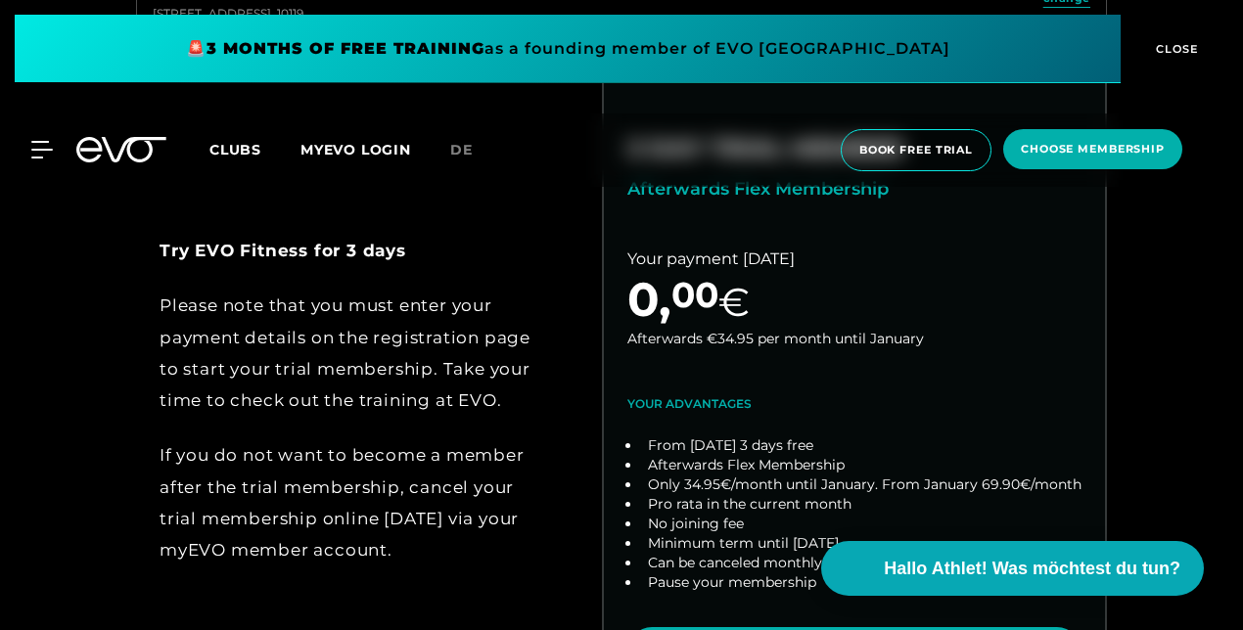
click at [922, 123] on div "MyEVO Login About Memberships free trial DAYPASS EVO Studios [GEOGRAPHIC_DATA] …" at bounding box center [621, 150] width 1235 height 73
click at [923, 135] on span "book free trial" at bounding box center [916, 150] width 151 height 42
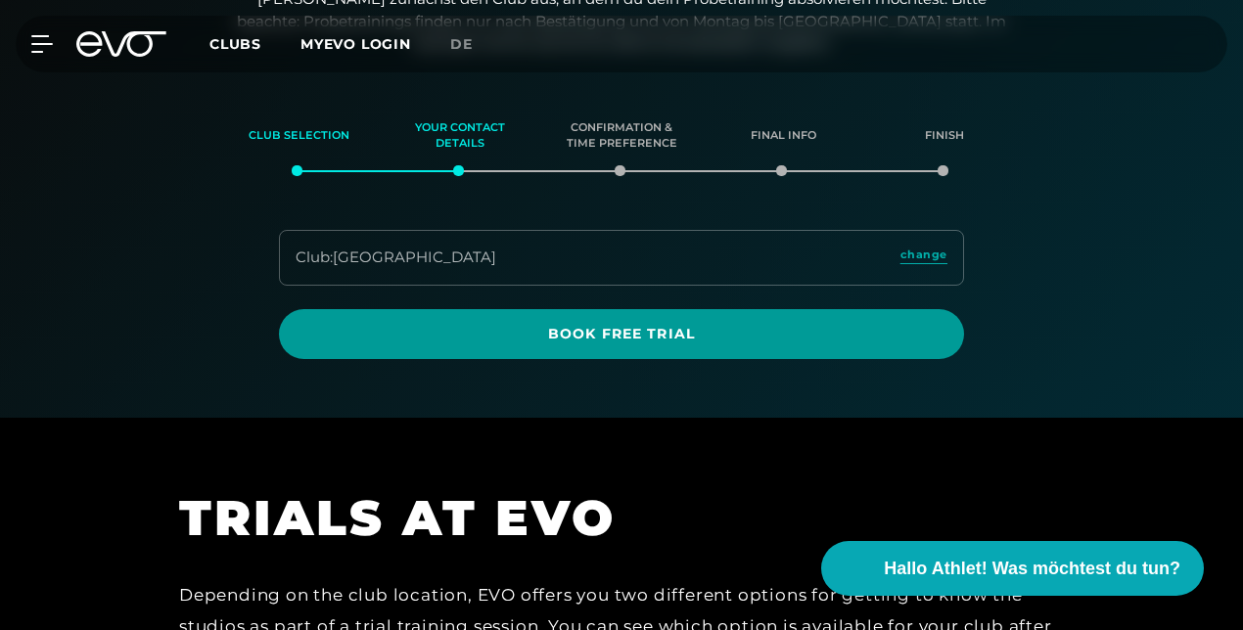
scroll to position [210, 0]
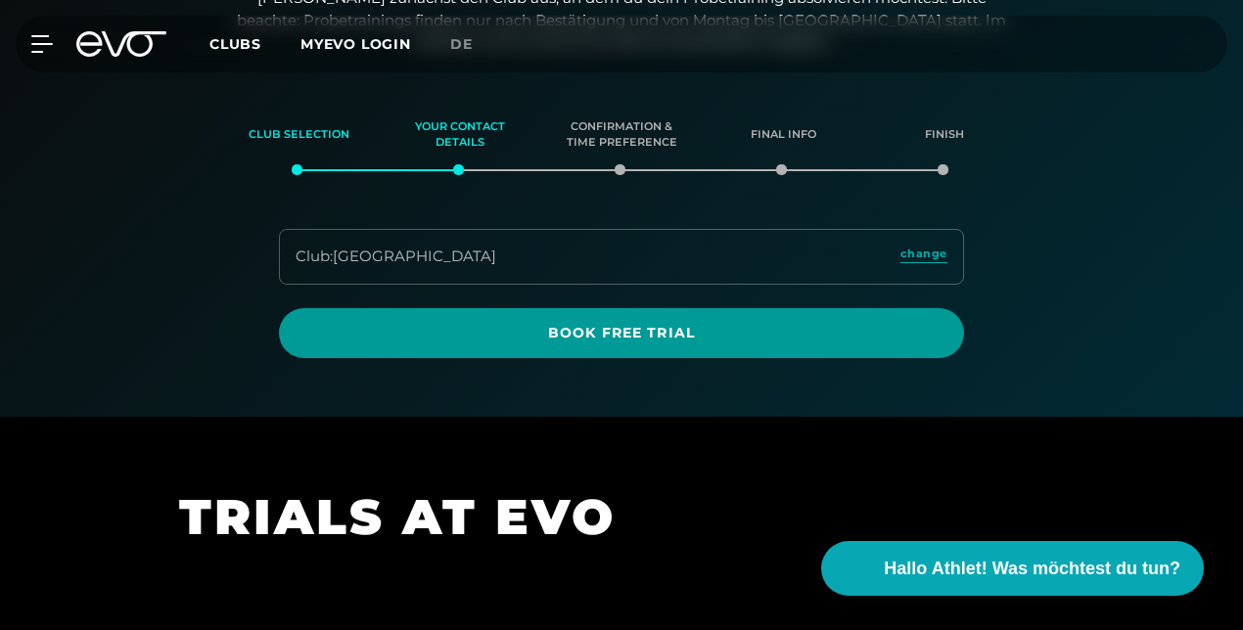
click at [672, 329] on span "Book Free Trial" at bounding box center [621, 333] width 638 height 21
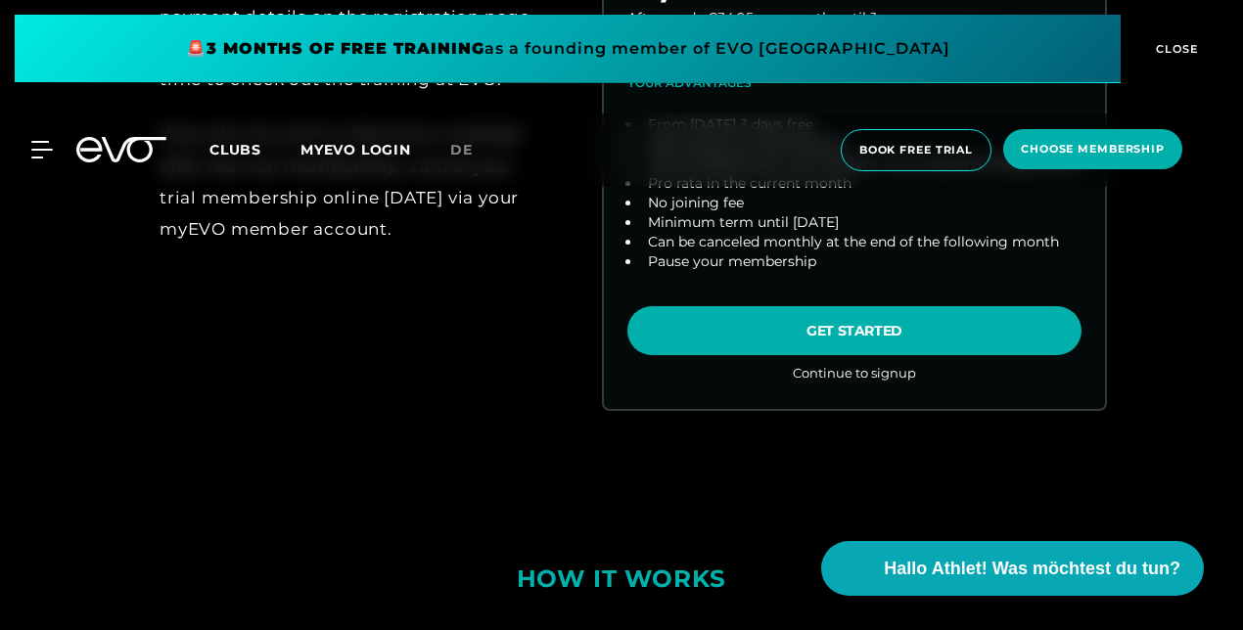
scroll to position [1059, 0]
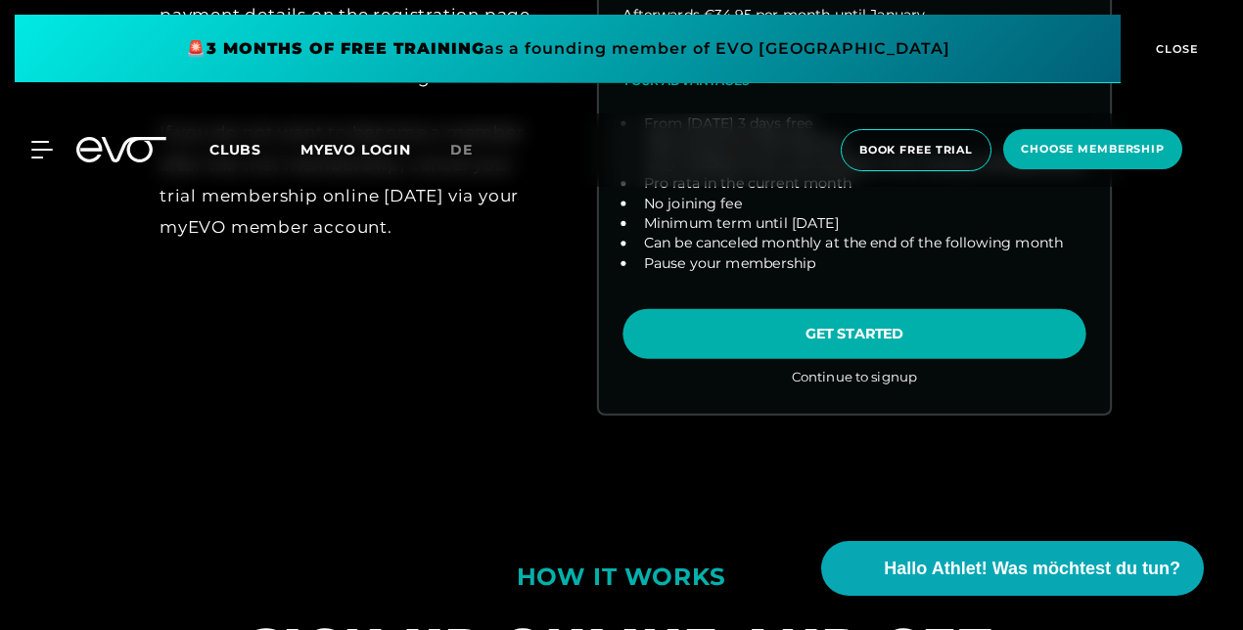
click at [803, 321] on link "choose plan" at bounding box center [854, 78] width 511 height 672
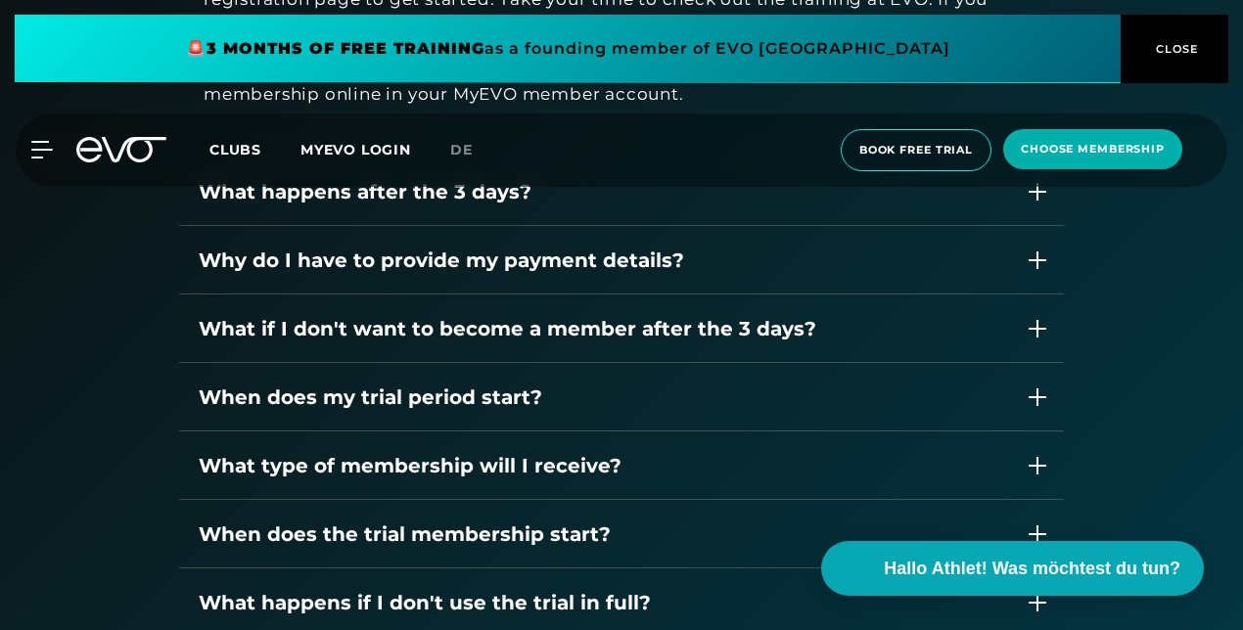
scroll to position [2751, 0]
drag, startPoint x: 664, startPoint y: 384, endPoint x: 494, endPoint y: 415, distance: 172.2
click at [494, 415] on div "When does my trial period start?" at bounding box center [621, 396] width 885 height 69
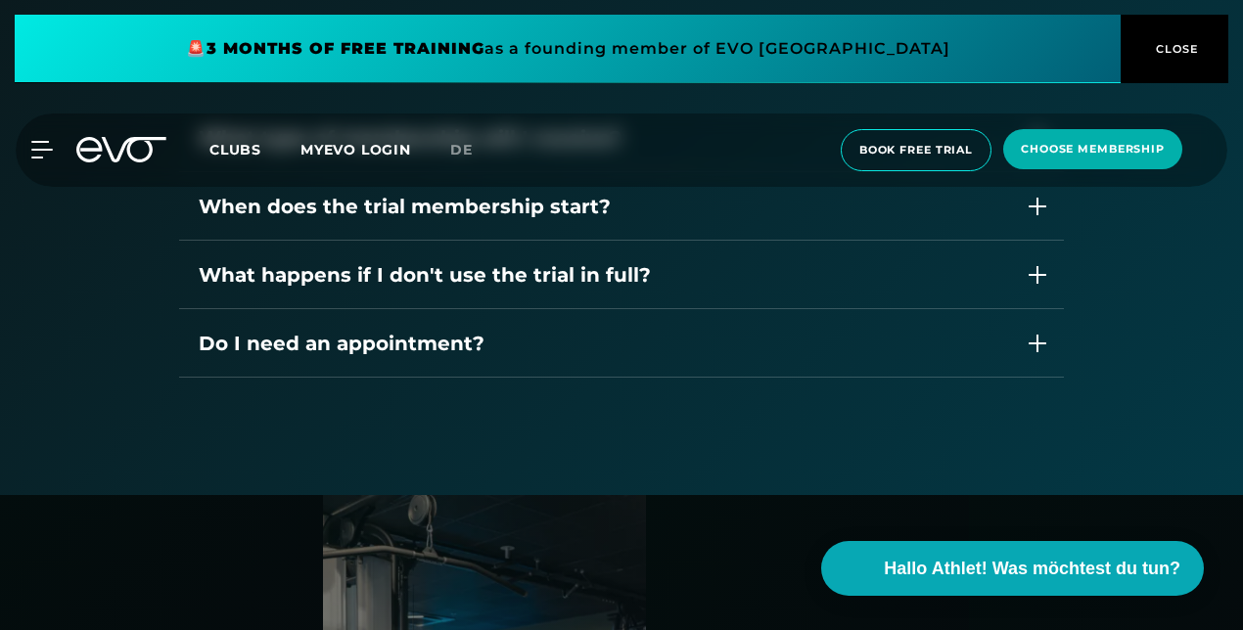
scroll to position [3209, 0]
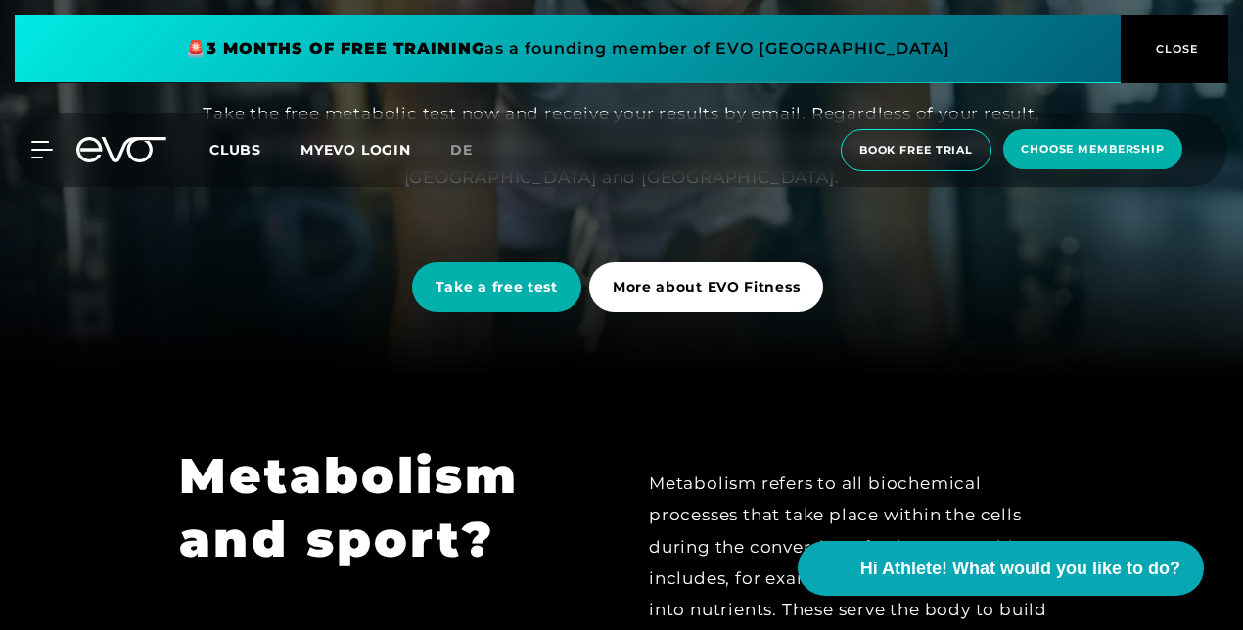
scroll to position [253, 0]
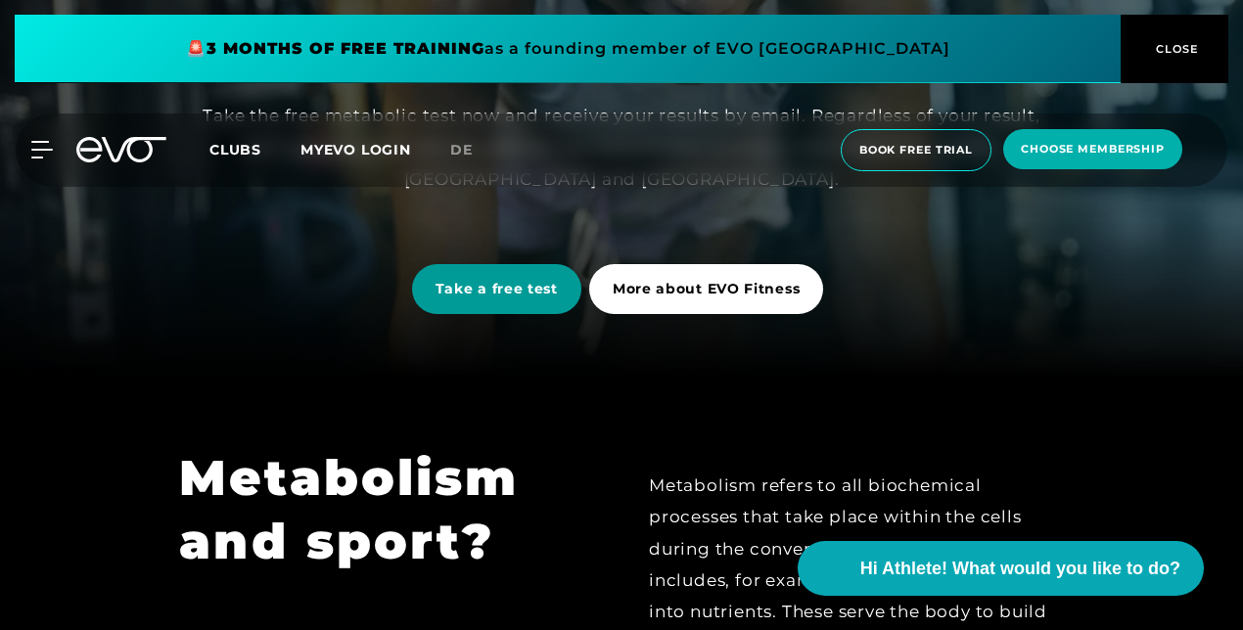
click at [530, 279] on span "Take a free test" at bounding box center [497, 289] width 122 height 21
